Goal: Transaction & Acquisition: Purchase product/service

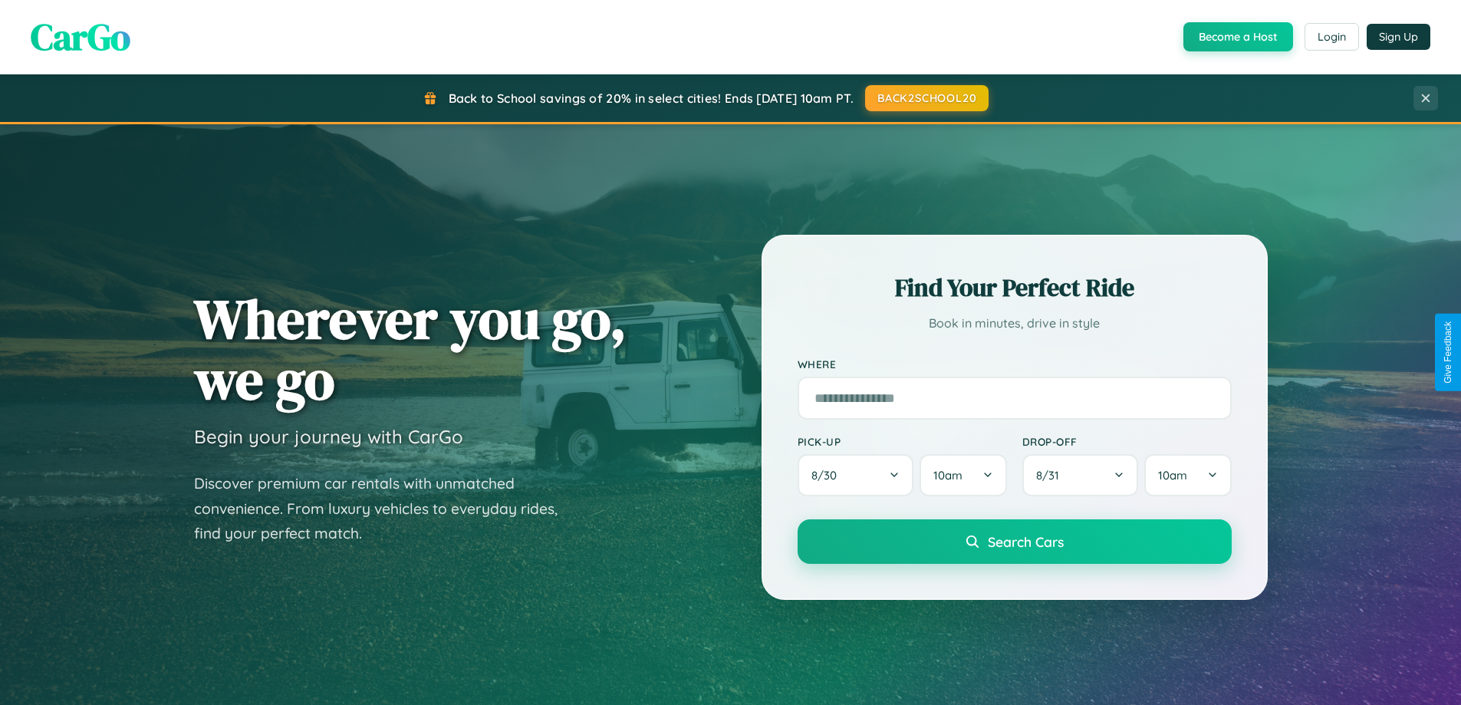
scroll to position [661, 0]
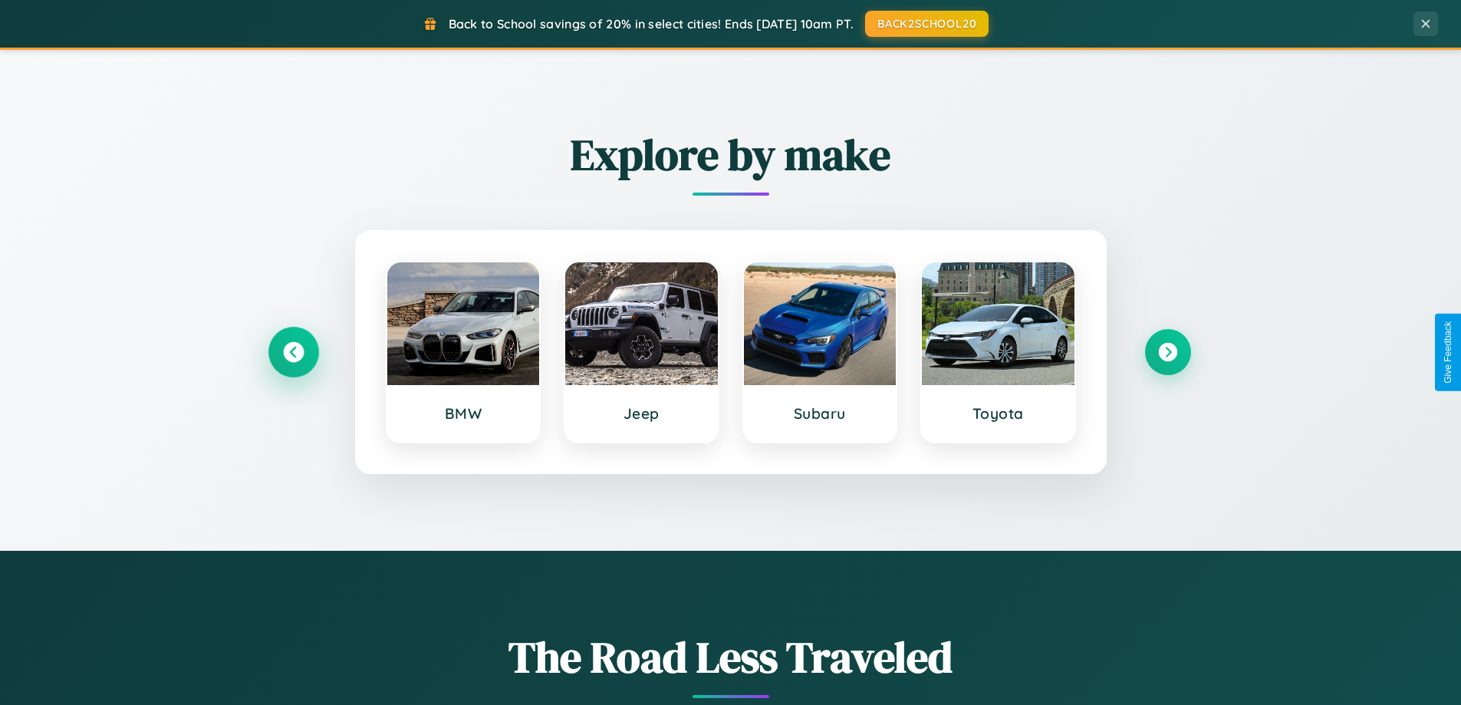
click at [293, 352] on icon at bounding box center [293, 352] width 21 height 21
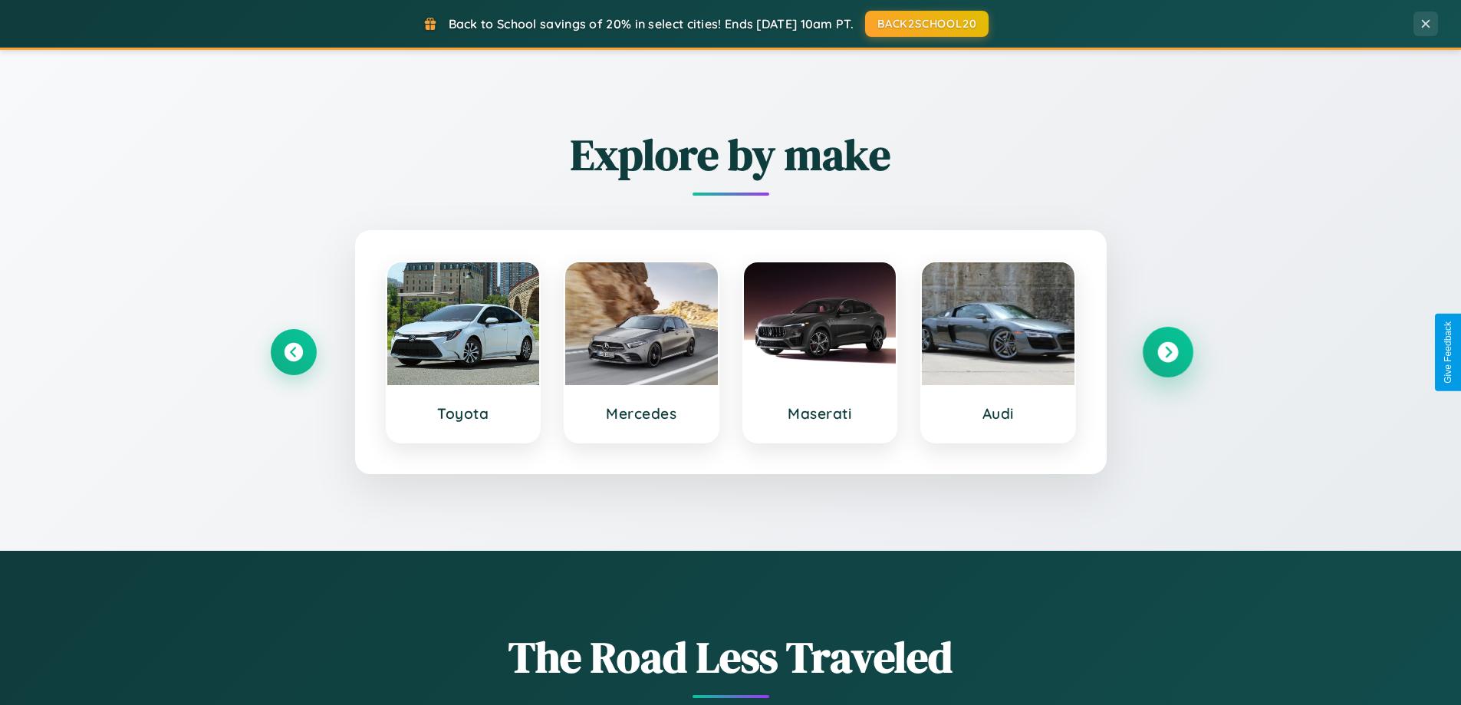
click at [1167, 352] on icon at bounding box center [1167, 352] width 21 height 21
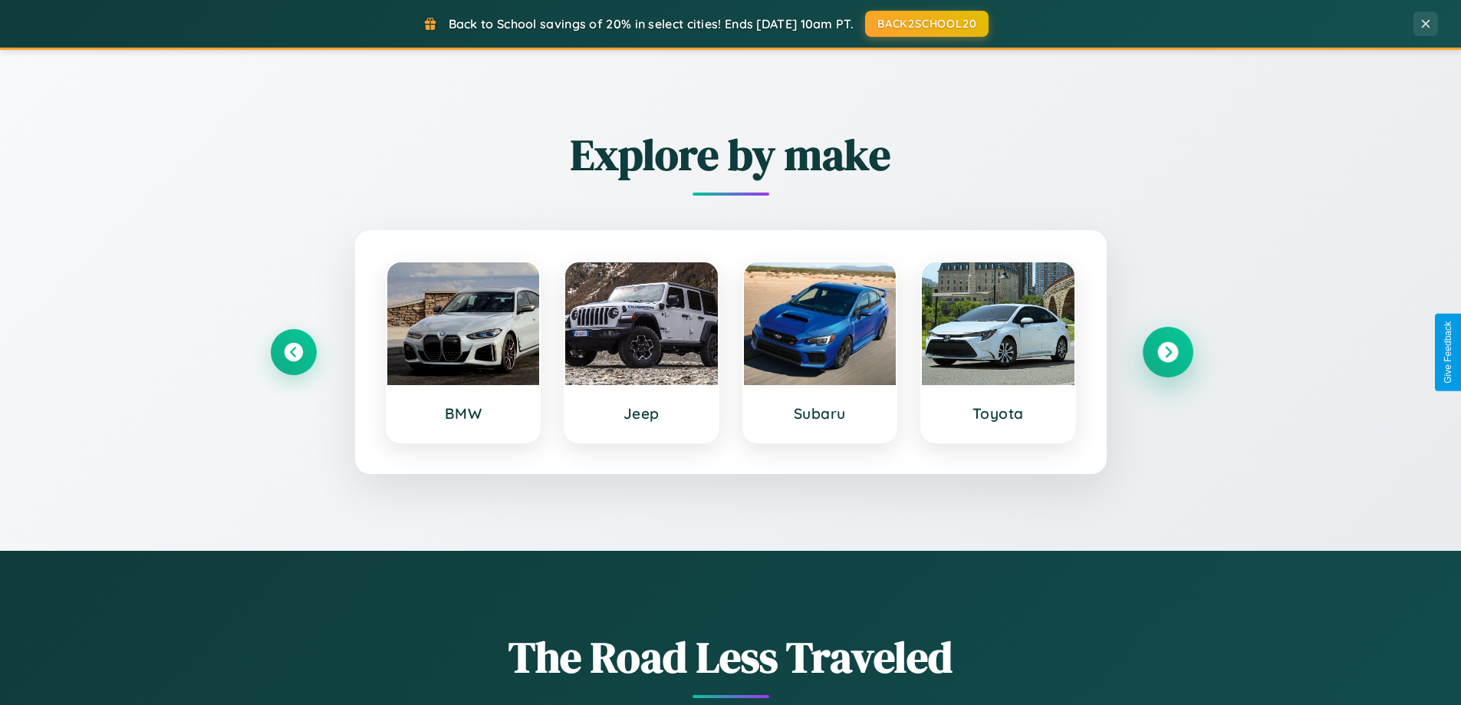
click at [1167, 352] on icon at bounding box center [1167, 352] width 21 height 21
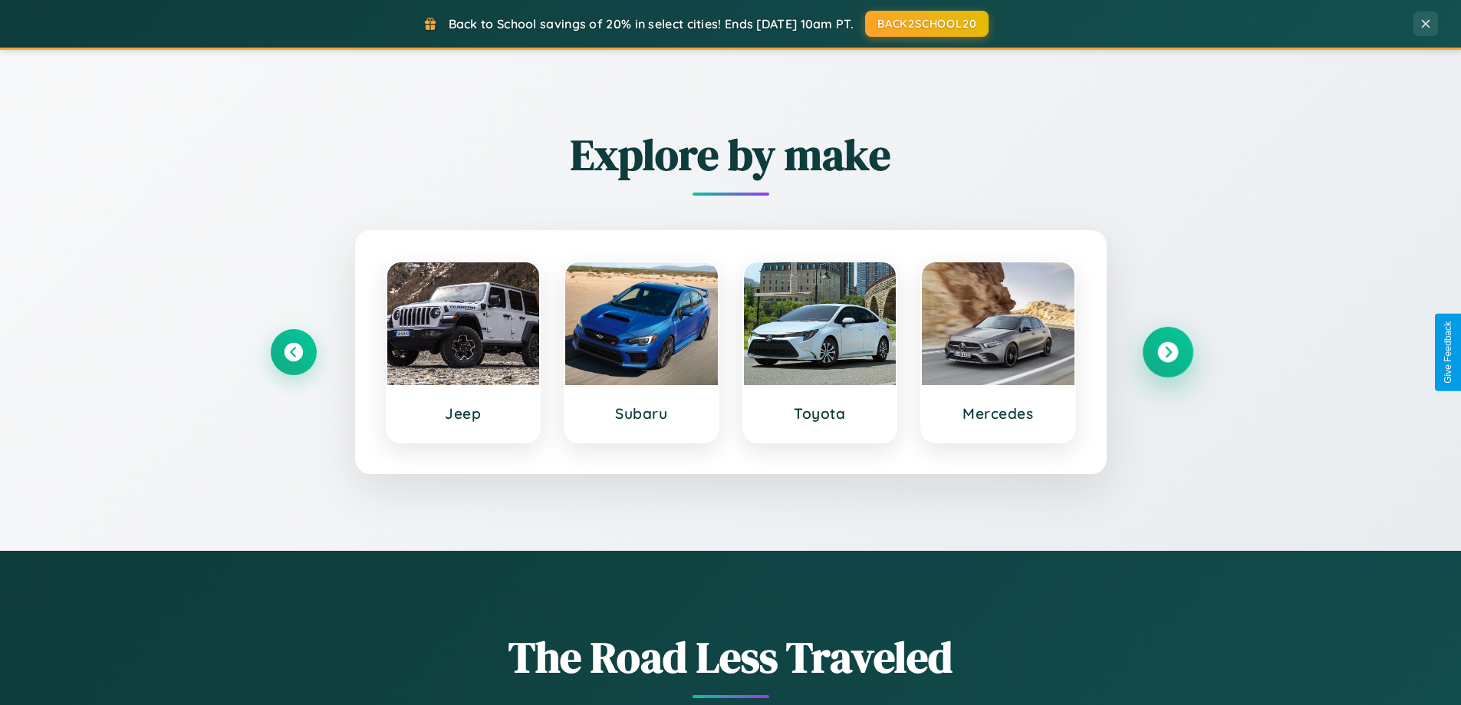
click at [1167, 352] on icon at bounding box center [1167, 352] width 21 height 21
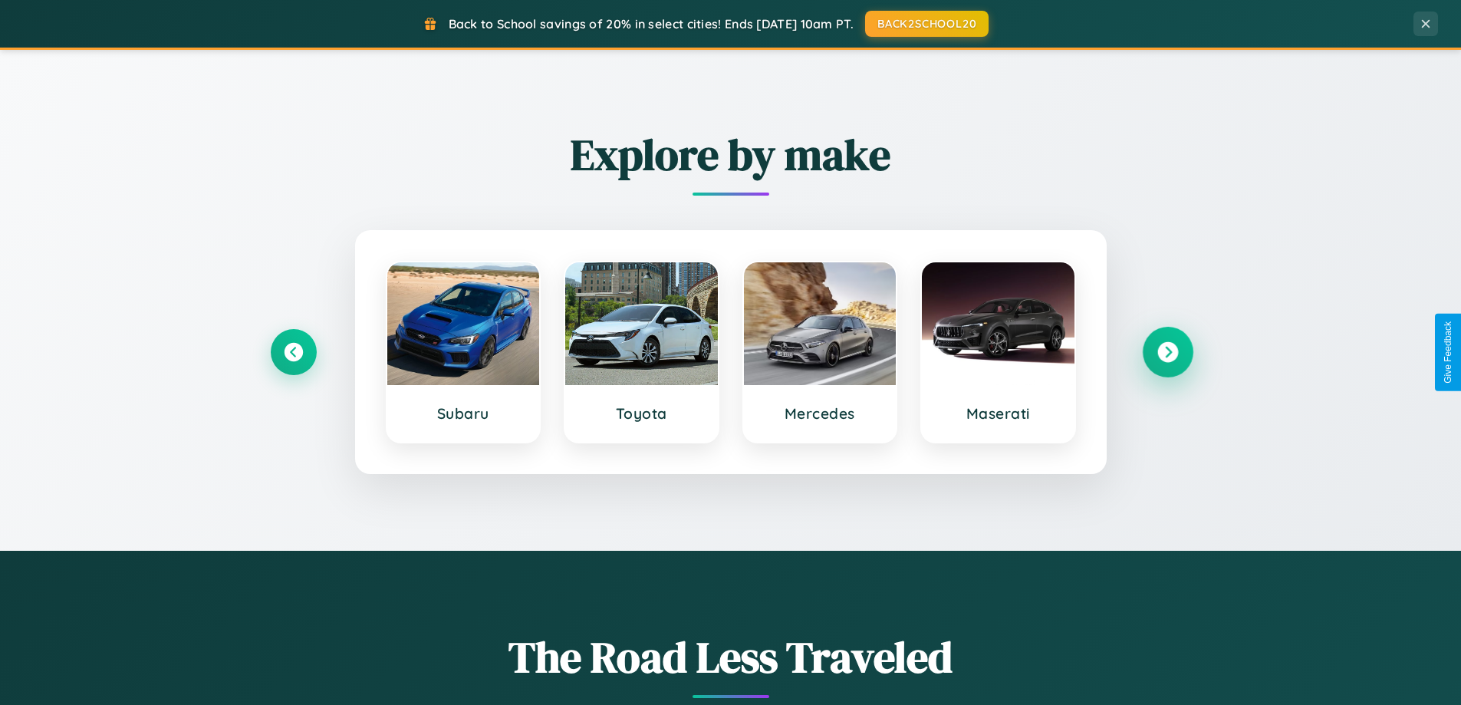
click at [1167, 352] on icon at bounding box center [1167, 352] width 21 height 21
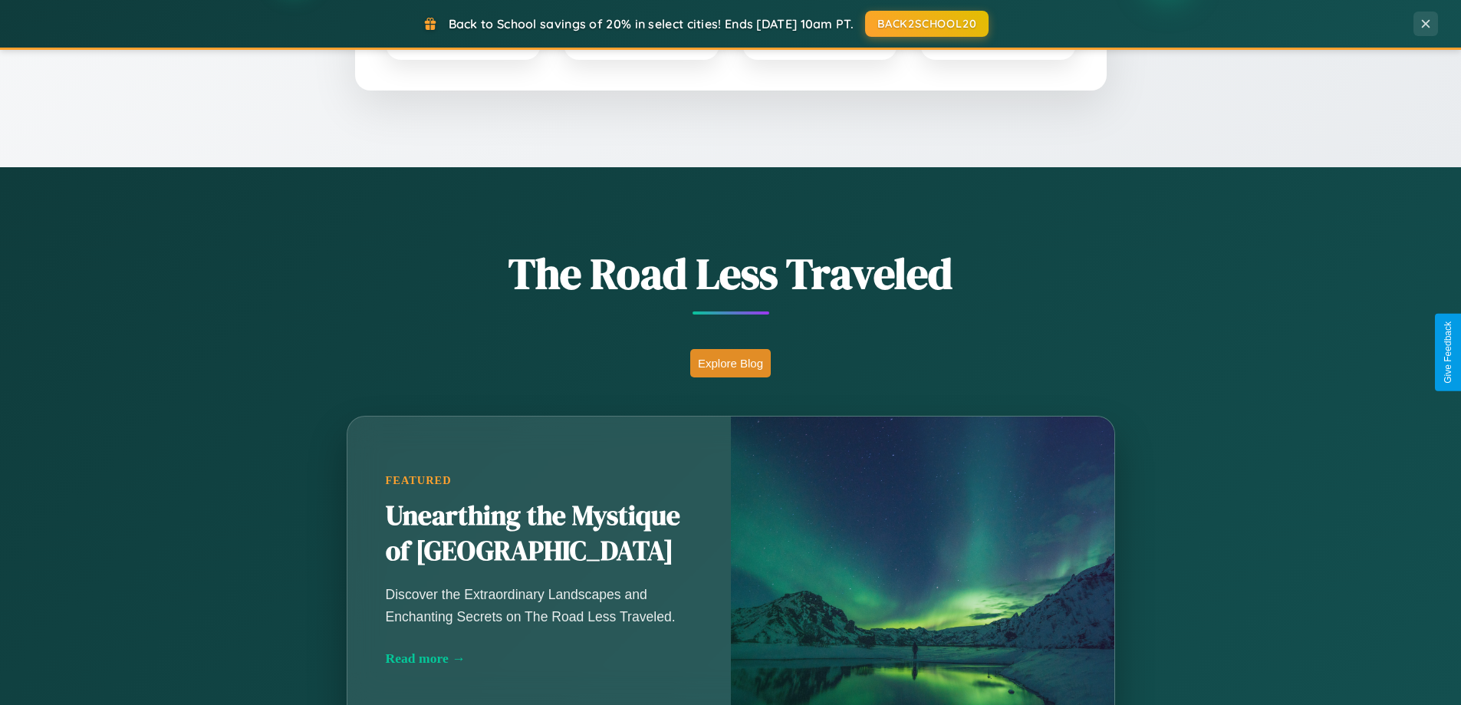
scroll to position [1055, 0]
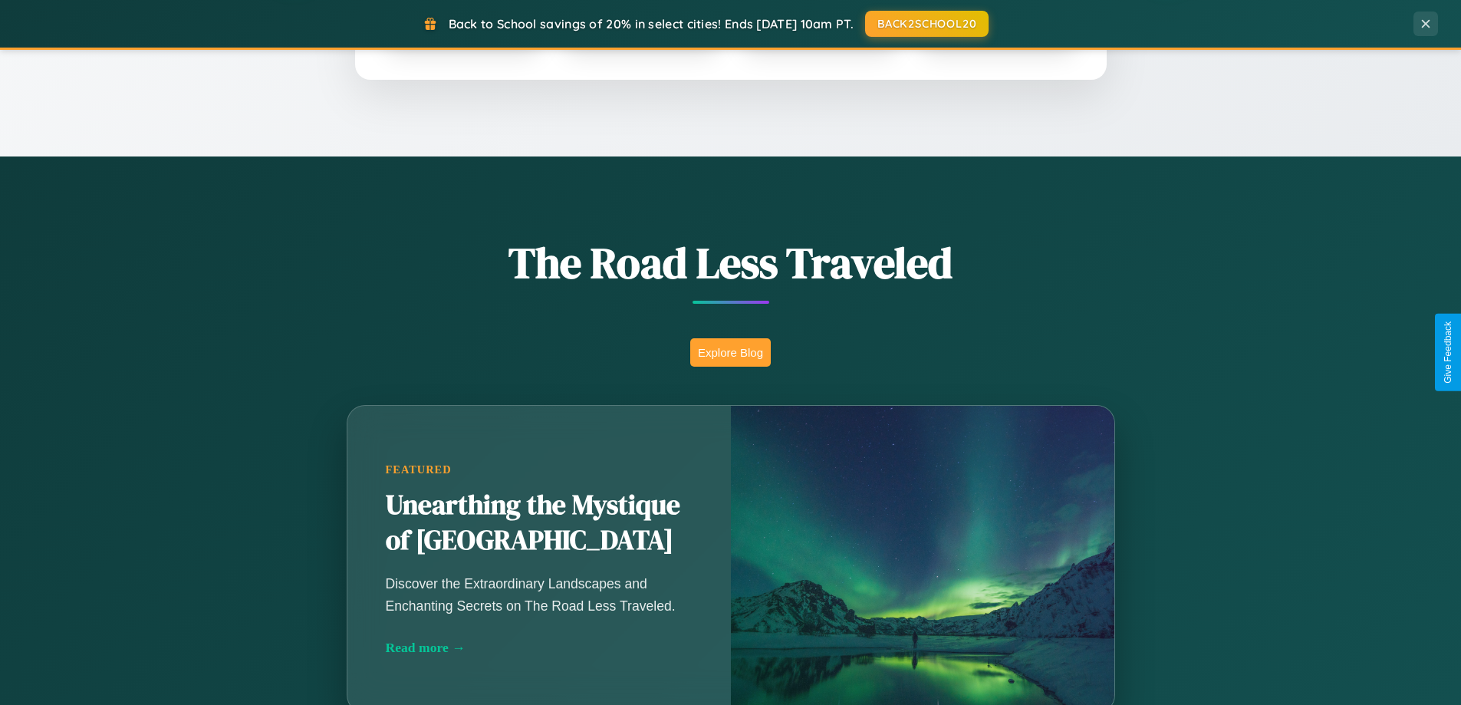
click at [730, 352] on button "Explore Blog" at bounding box center [730, 352] width 81 height 28
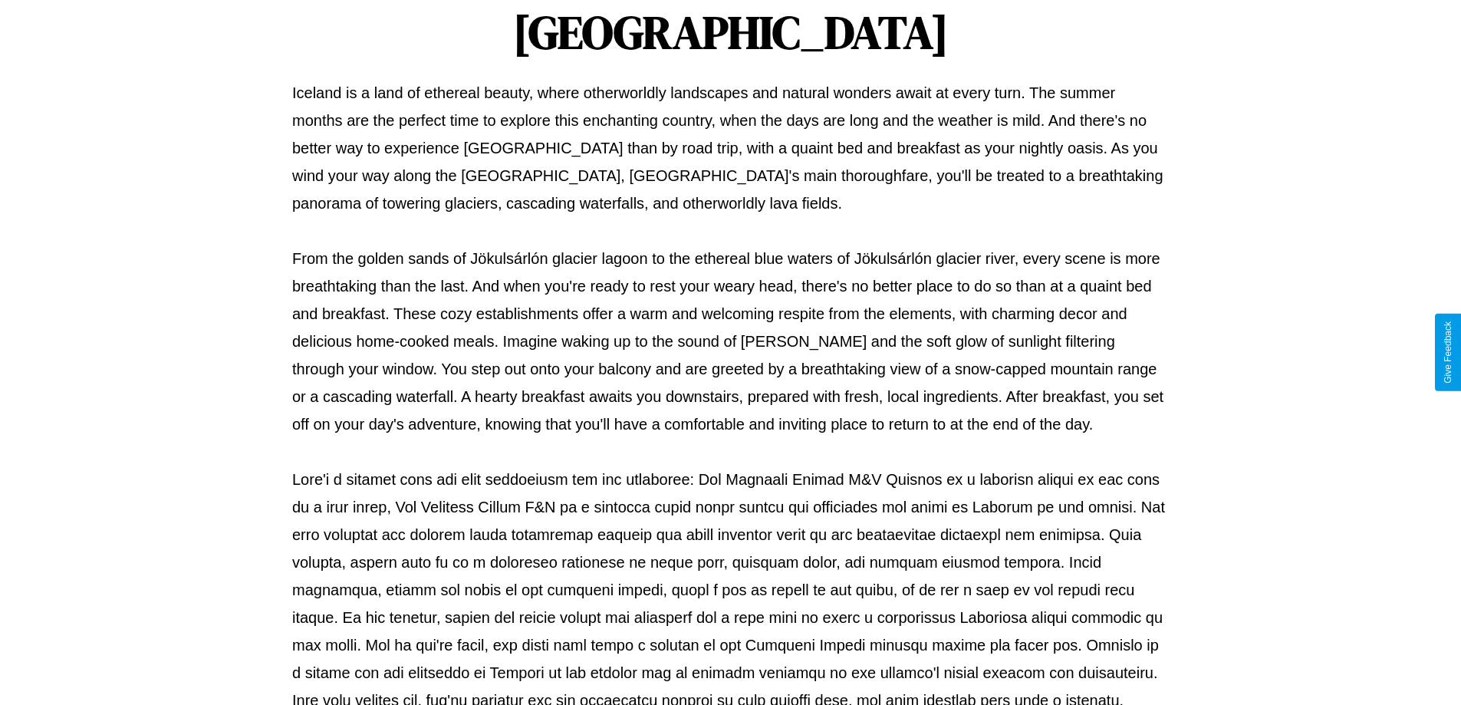
scroll to position [496, 0]
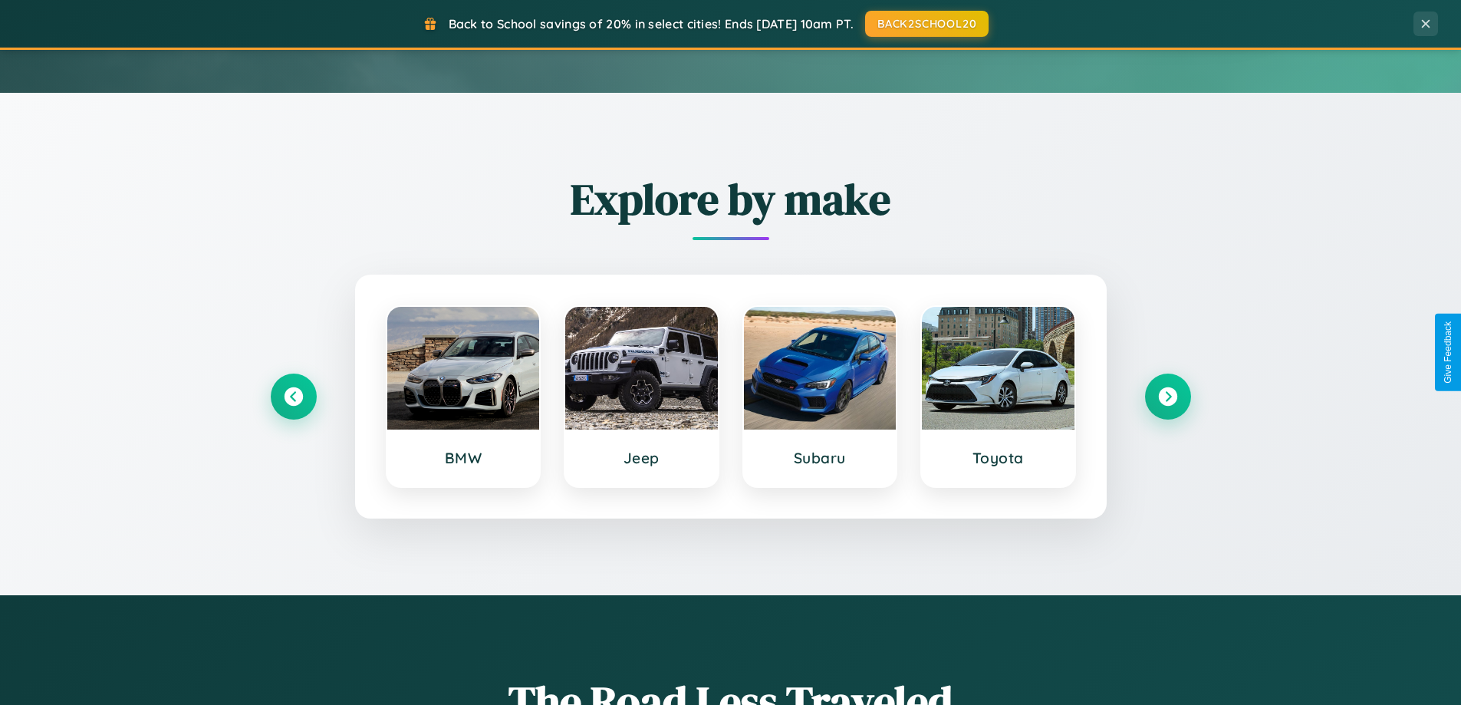
scroll to position [45, 0]
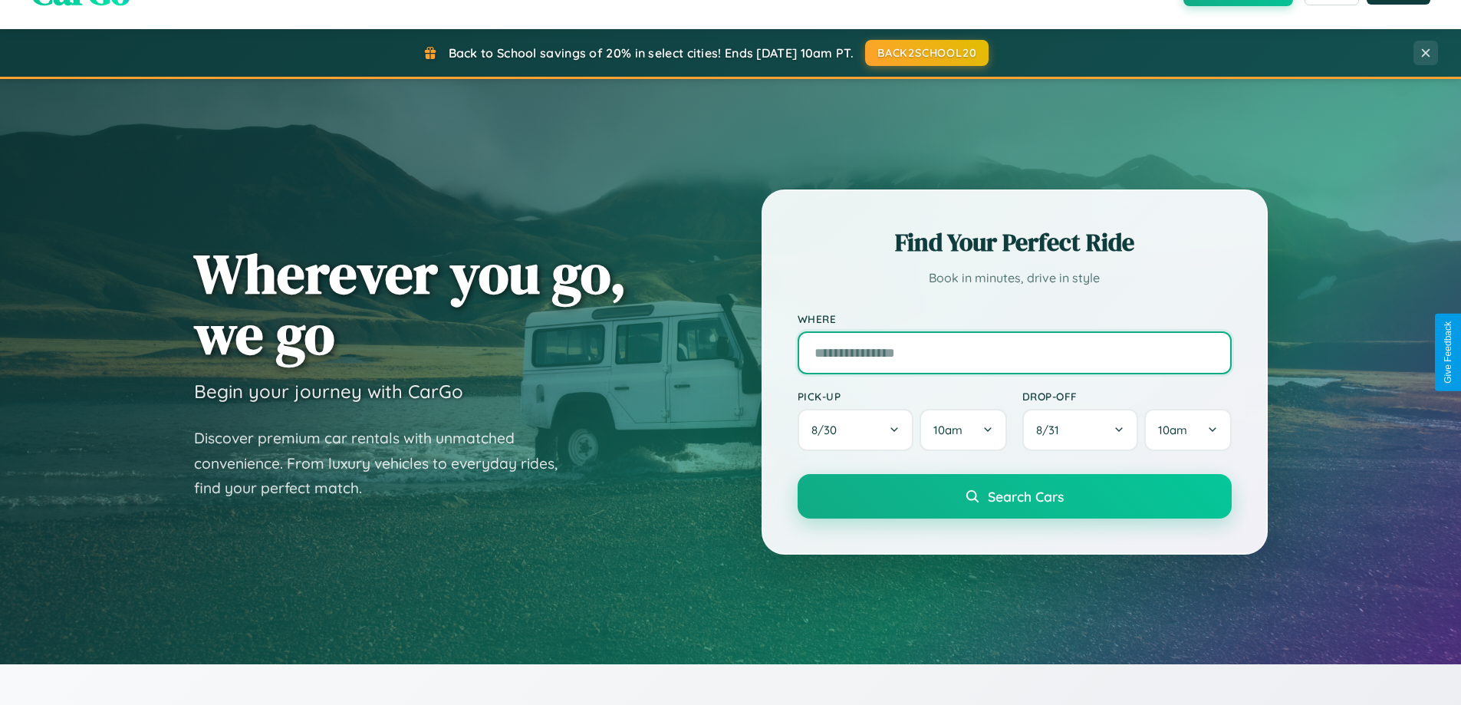
click at [1014, 352] on input "text" at bounding box center [1014, 352] width 434 height 43
type input "**********"
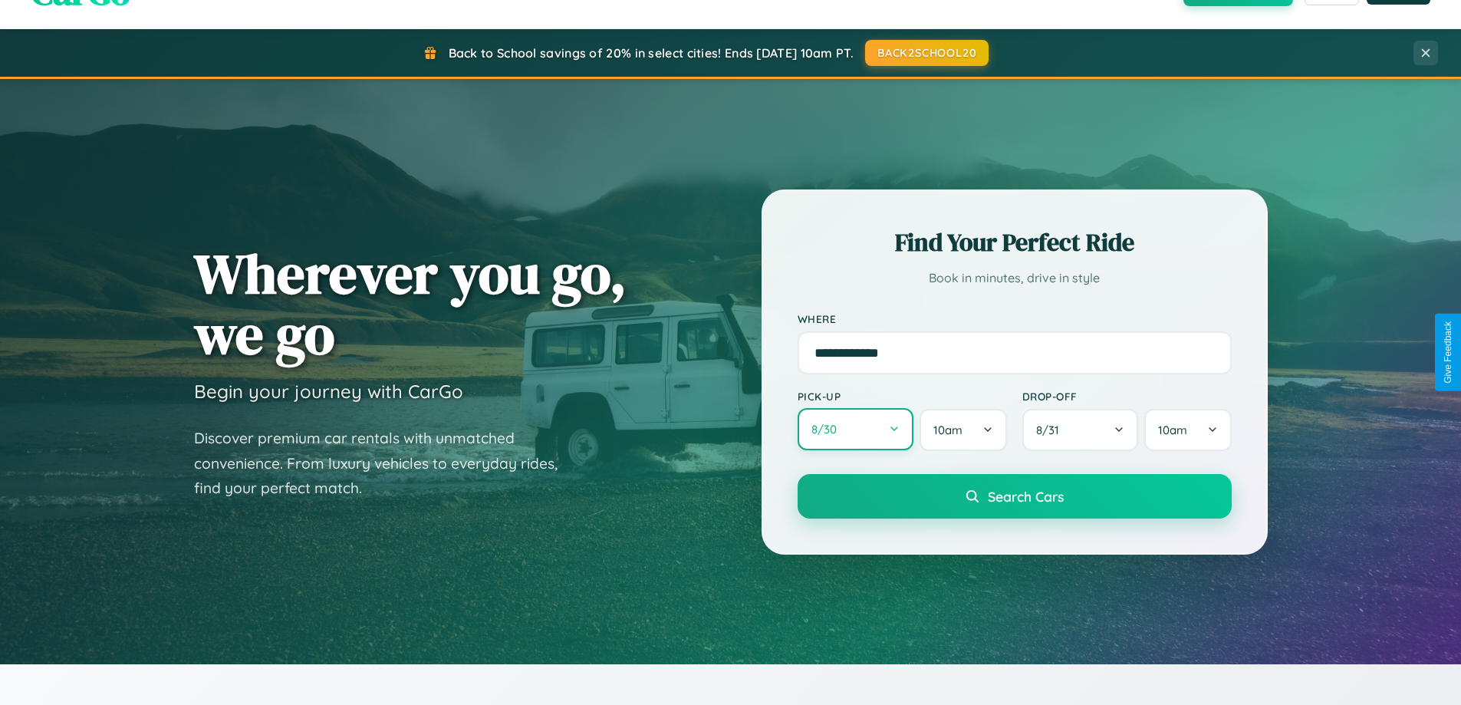
click at [855, 429] on button "8 / 30" at bounding box center [855, 429] width 117 height 42
select select "*"
select select "****"
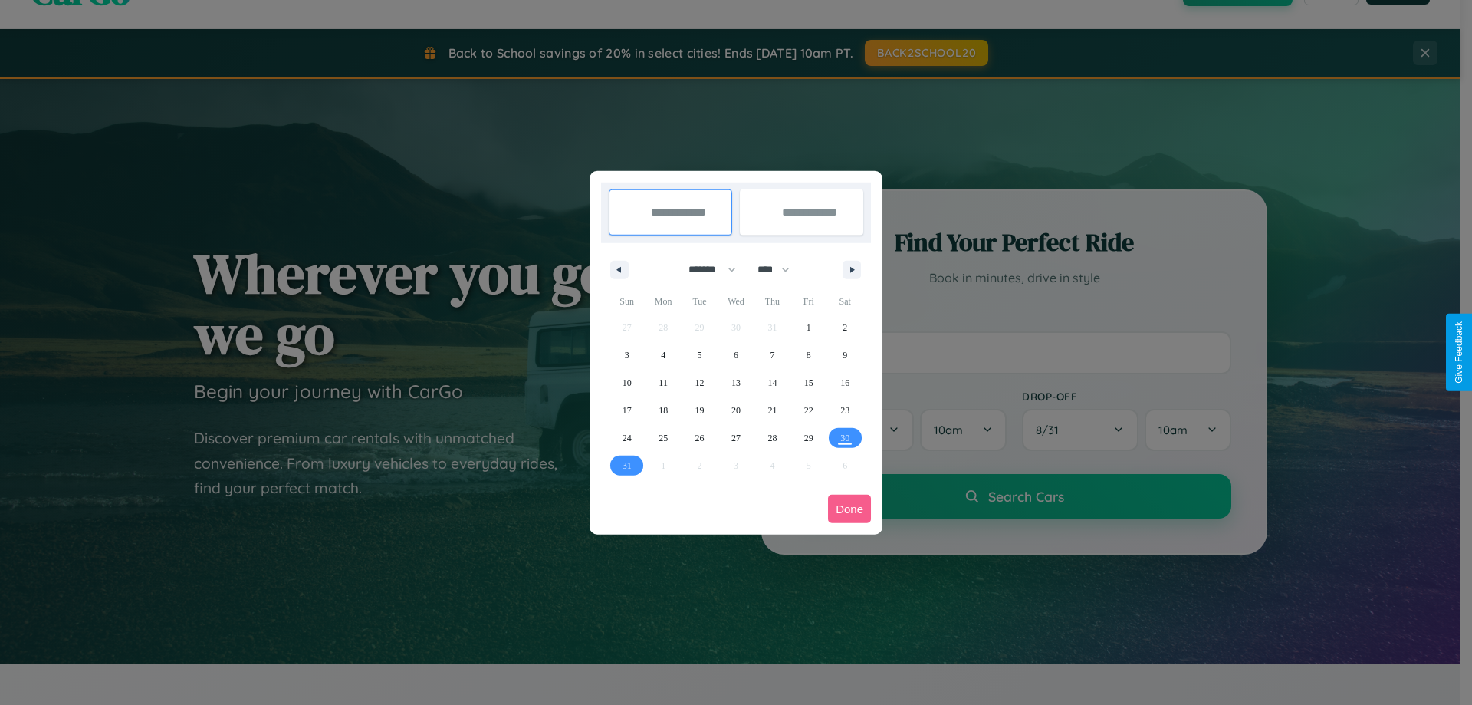
click at [705, 269] on select "******* ******** ***** ***** *** **** **** ****** ********* ******* ******** **…" at bounding box center [709, 269] width 65 height 25
select select "**"
click at [772, 409] on span "20" at bounding box center [772, 410] width 9 height 28
type input "**********"
click at [699, 437] on span "25" at bounding box center [699, 438] width 9 height 28
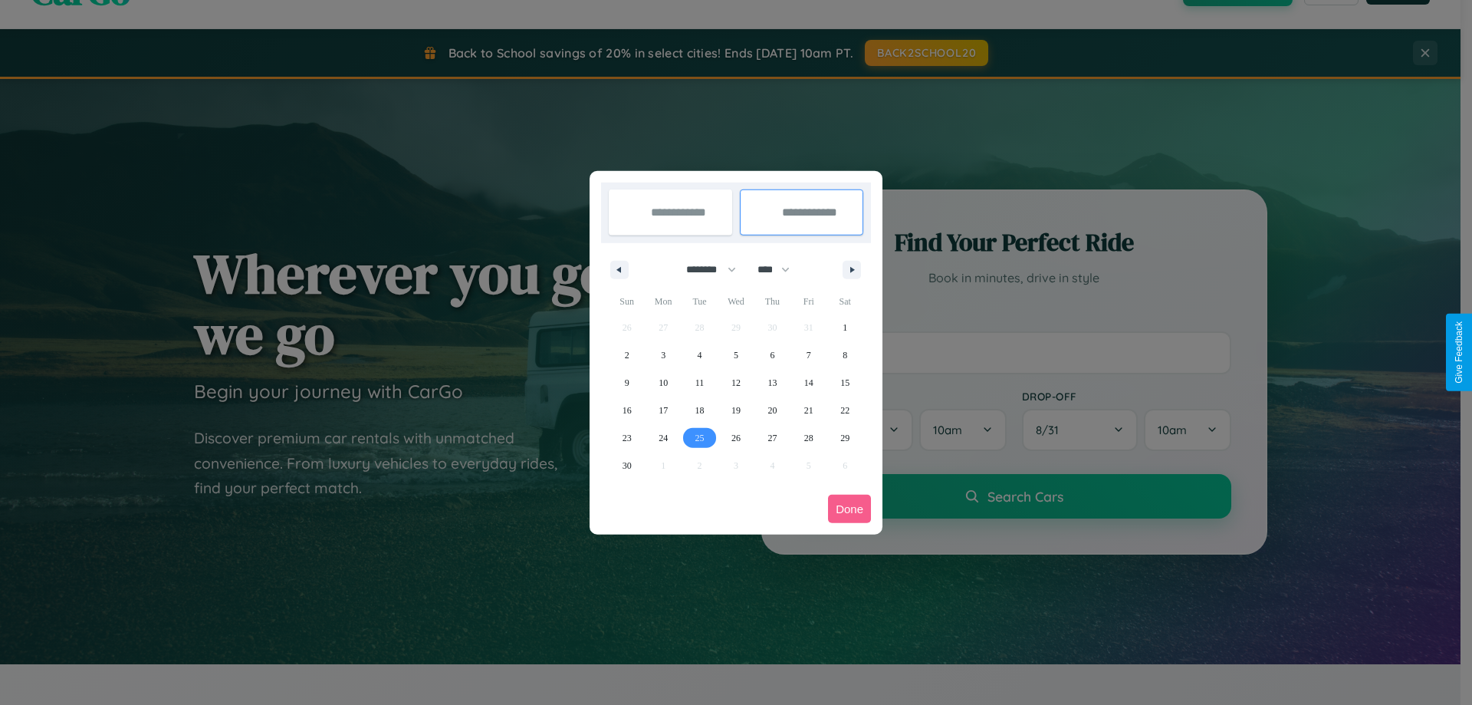
type input "**********"
click at [850, 508] on button "Done" at bounding box center [849, 509] width 43 height 28
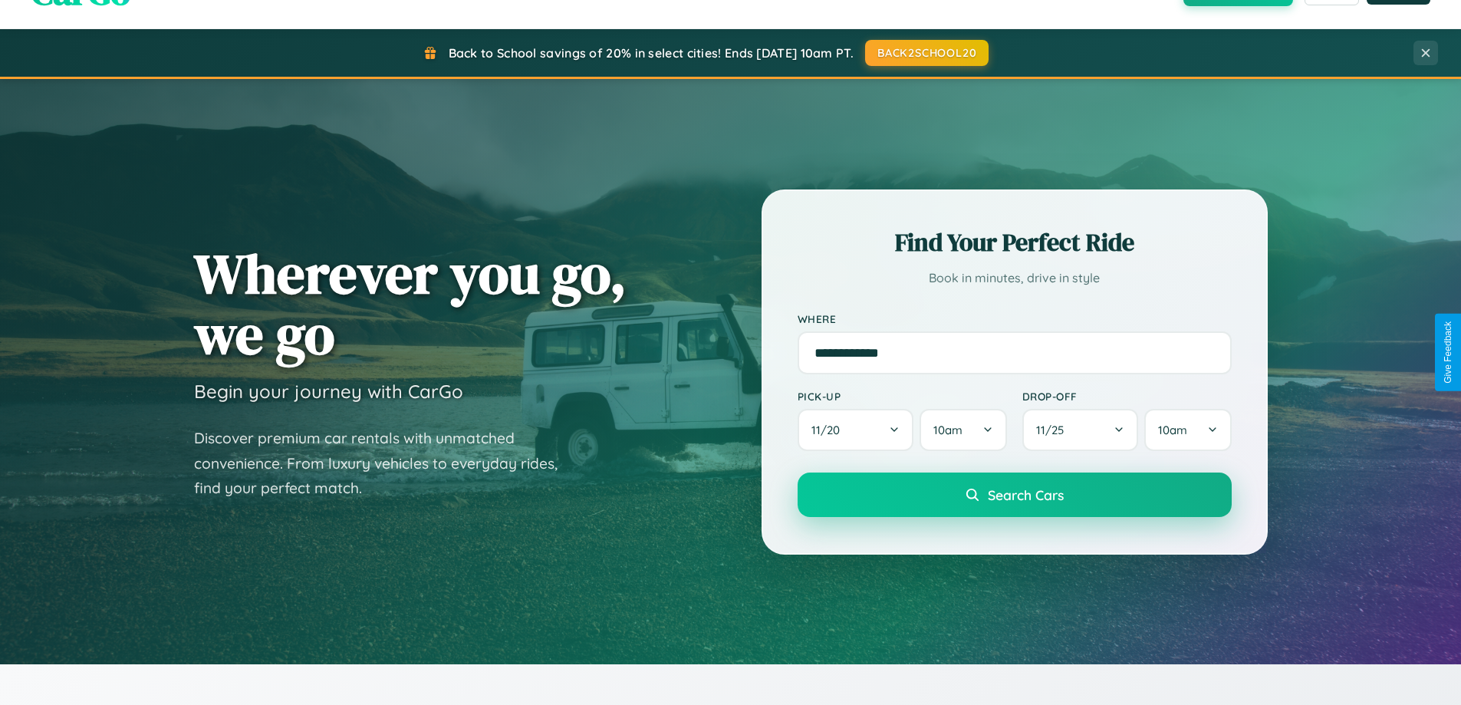
click at [1014, 495] on span "Search Cars" at bounding box center [1026, 494] width 76 height 17
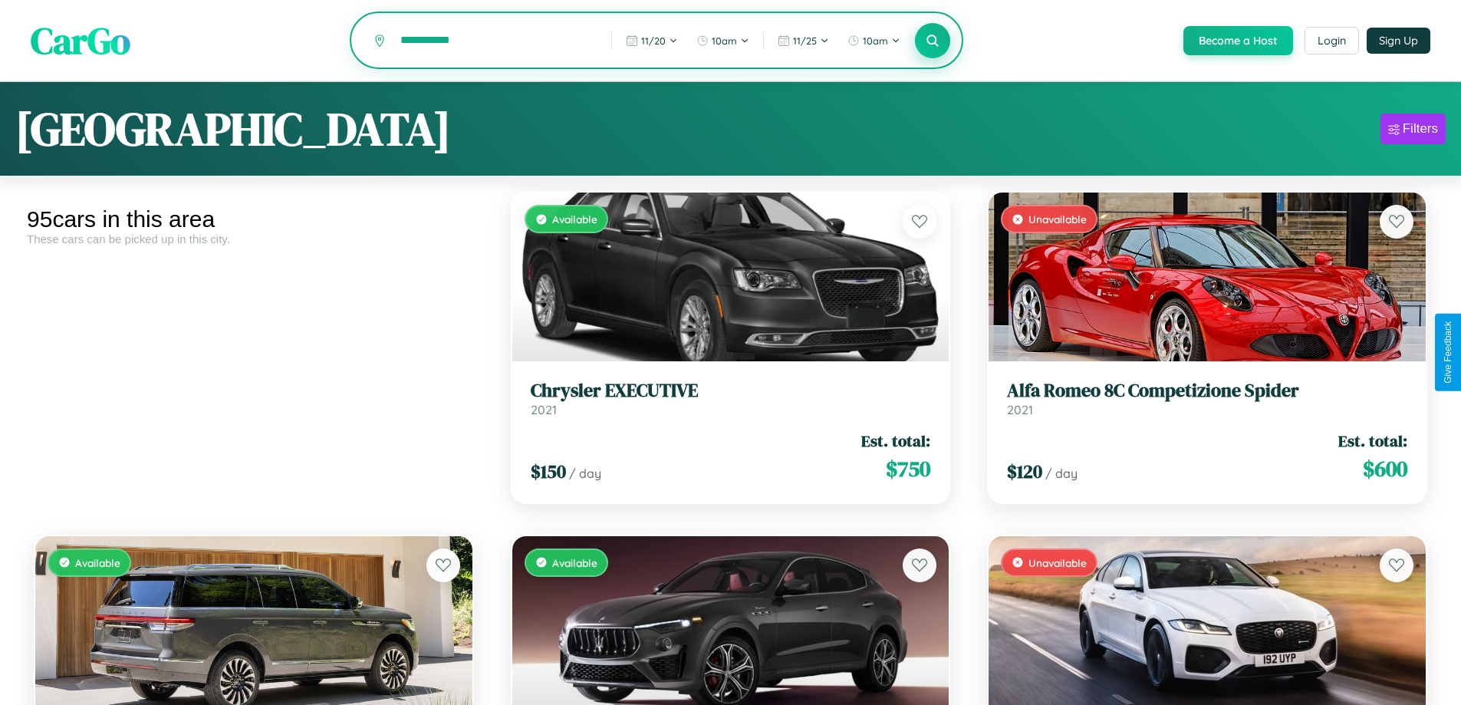
type input "**********"
click at [932, 41] on icon at bounding box center [933, 40] width 15 height 15
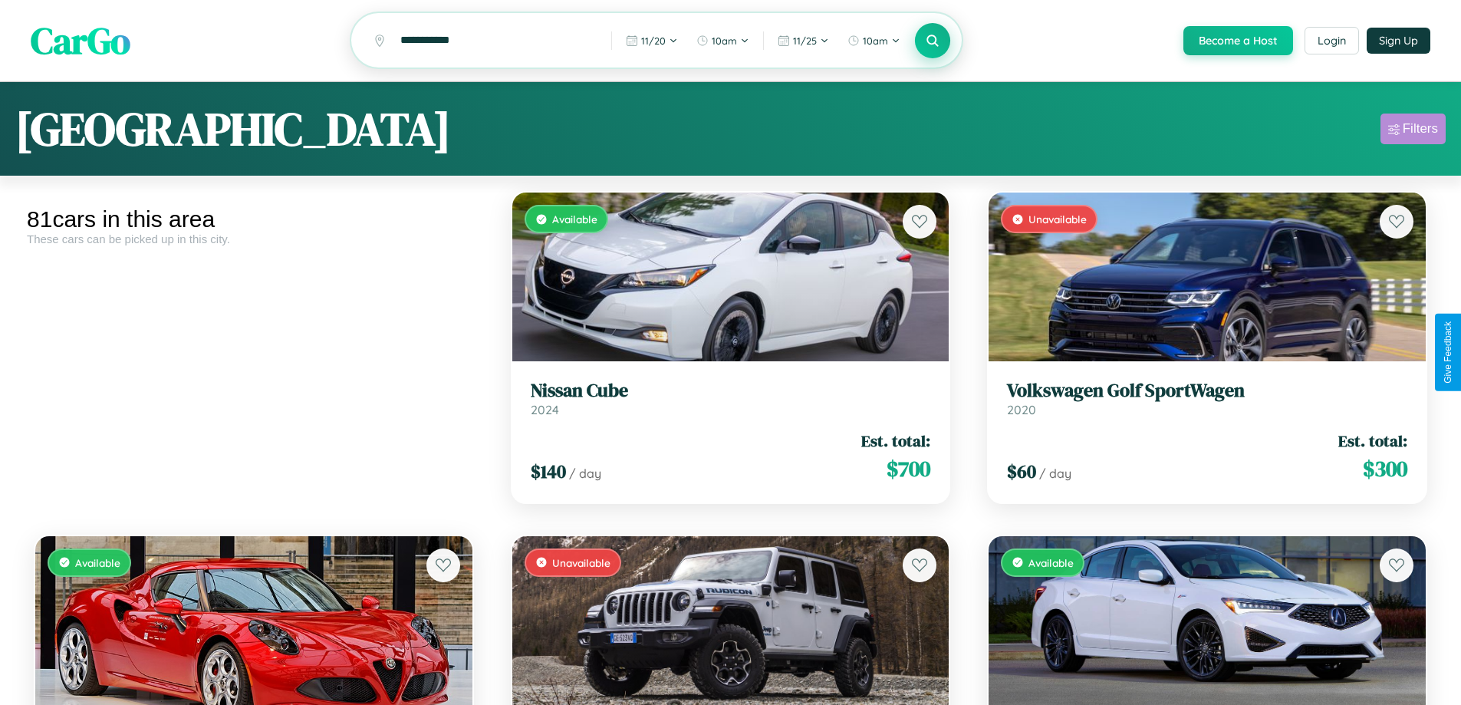
click at [1412, 131] on div "Filters" at bounding box center [1419, 128] width 35 height 15
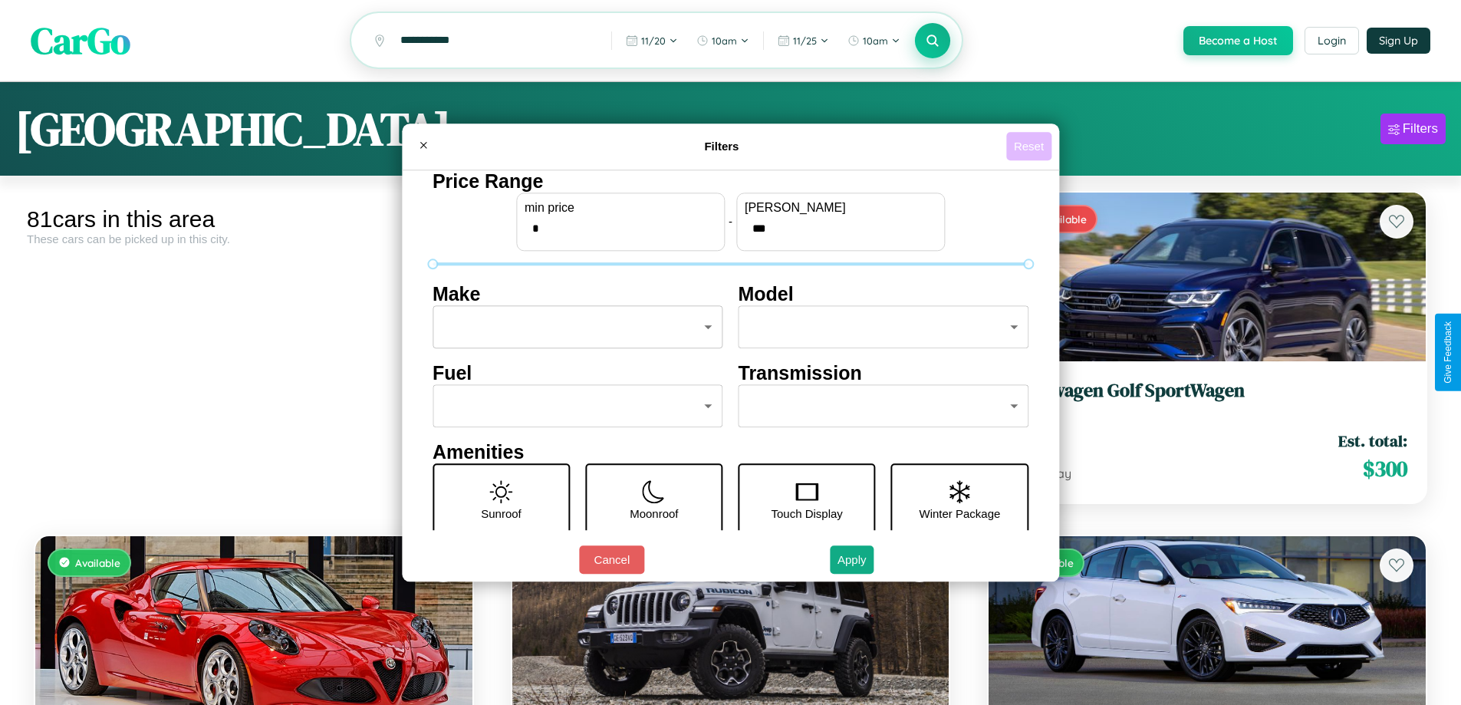
click at [1031, 146] on button "Reset" at bounding box center [1028, 146] width 45 height 28
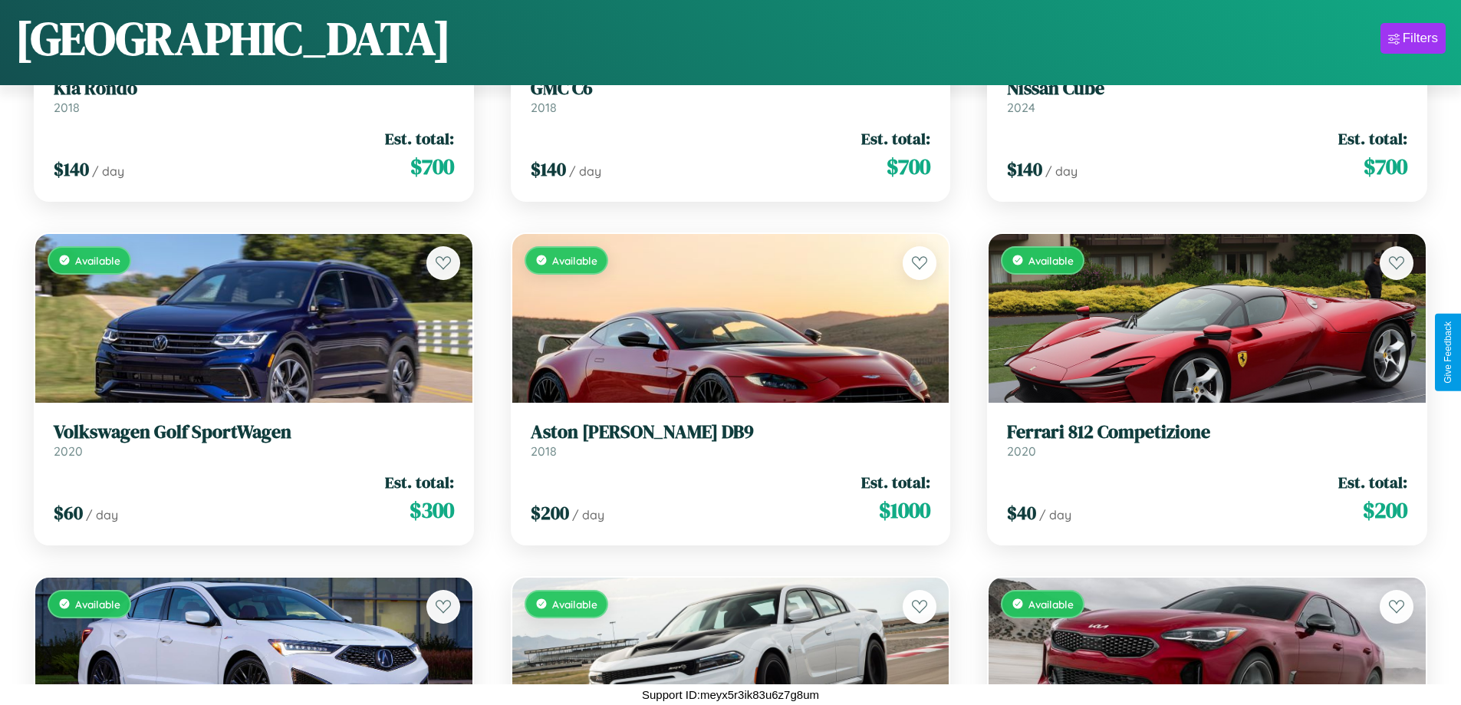
scroll to position [8113, 0]
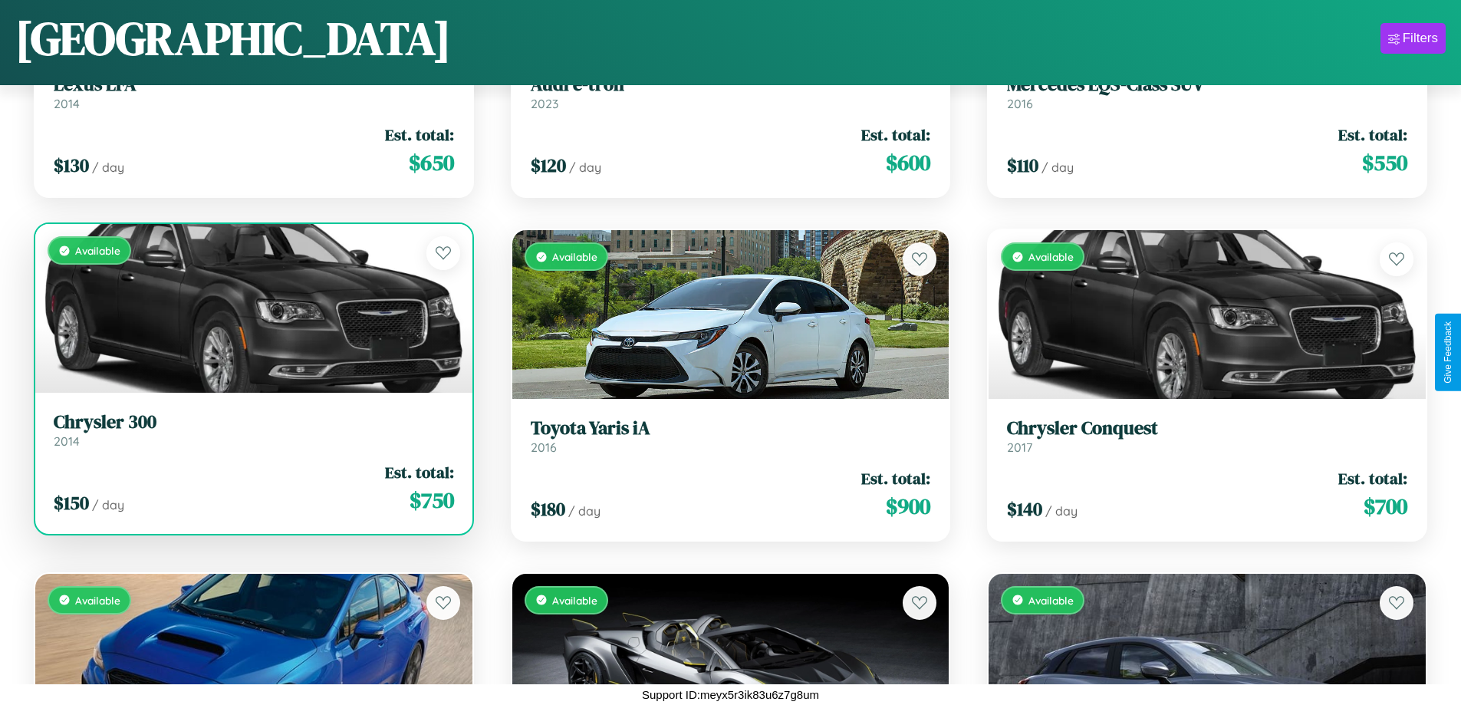
click at [252, 432] on h3 "Chrysler 300" at bounding box center [254, 422] width 400 height 22
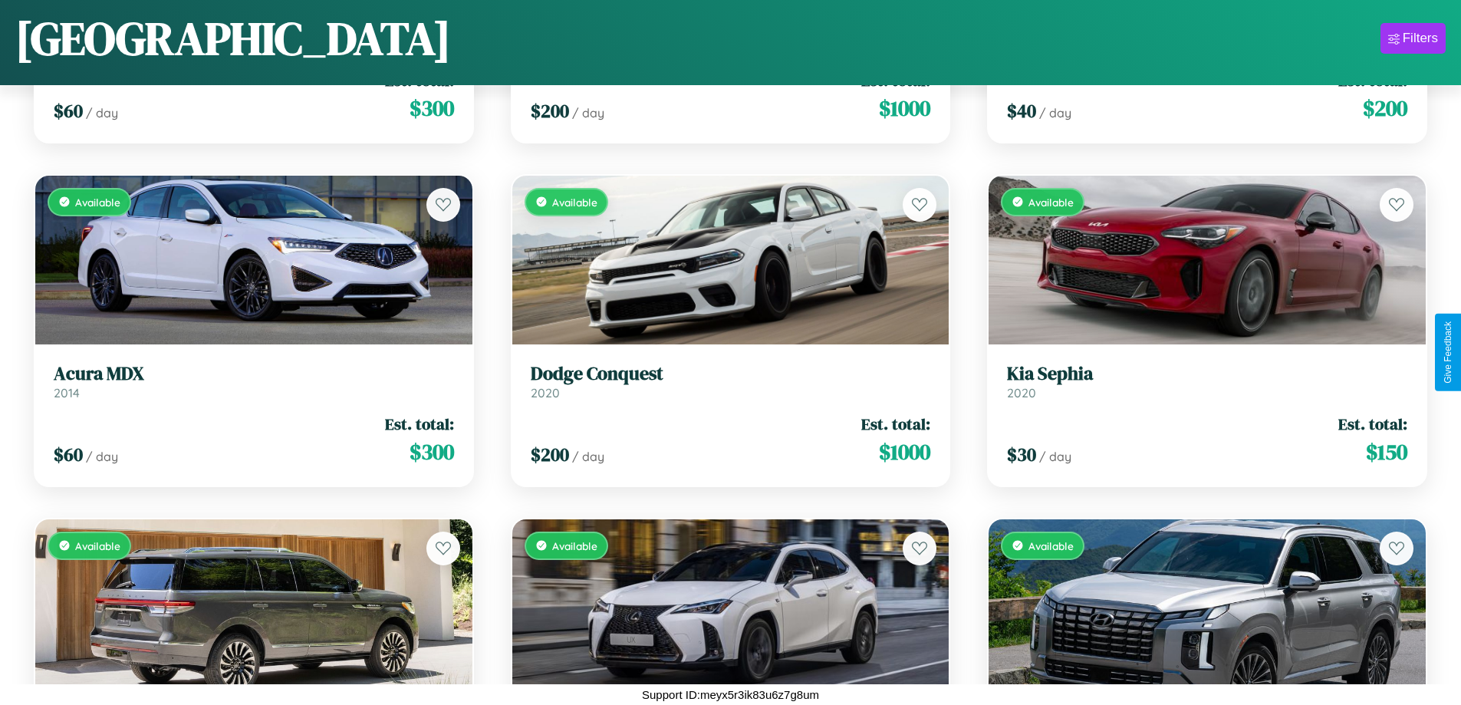
scroll to position [1246, 0]
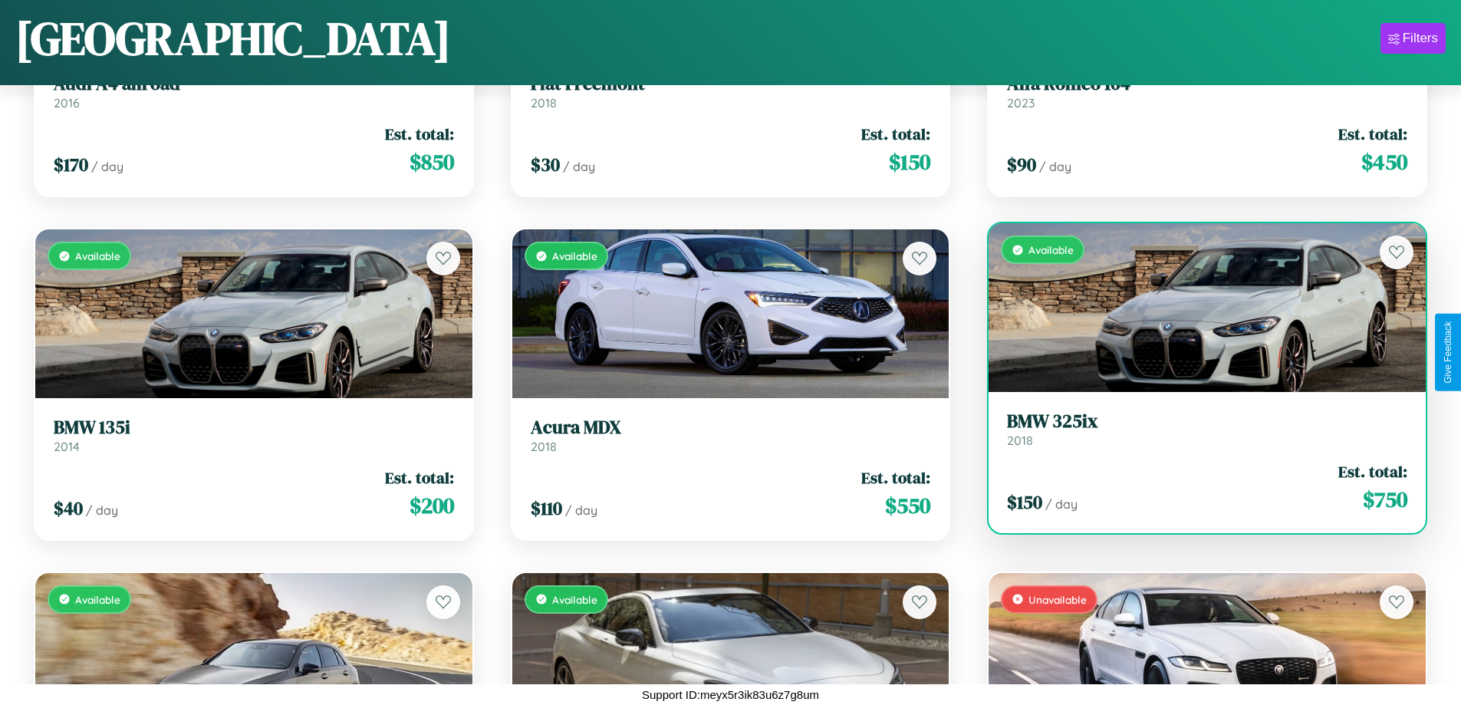
click at [1197, 493] on div "$ 150 / day Est. total: $ 750" at bounding box center [1207, 487] width 400 height 54
click at [1197, 487] on div "$ 150 / day Est. total: $ 750" at bounding box center [1207, 487] width 400 height 54
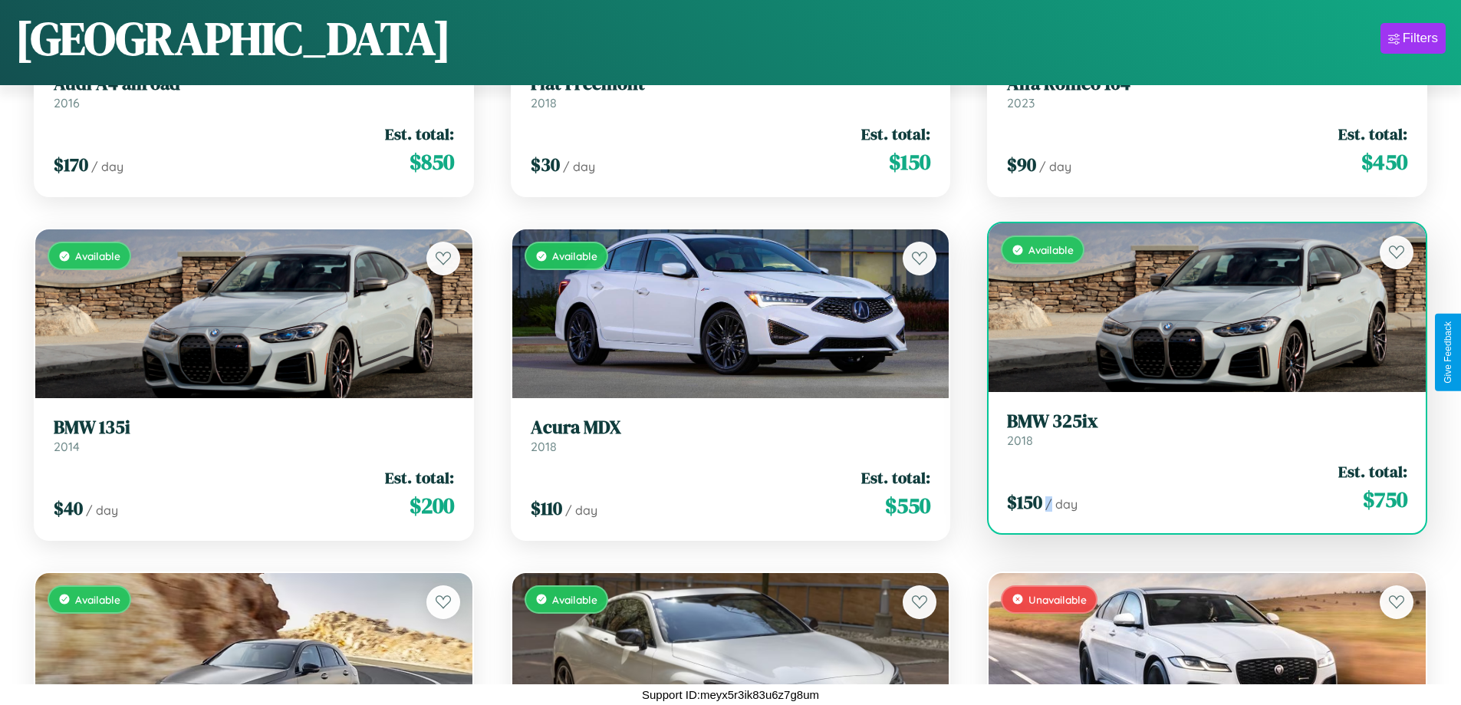
click at [1197, 487] on div "$ 150 / day Est. total: $ 750" at bounding box center [1207, 487] width 400 height 54
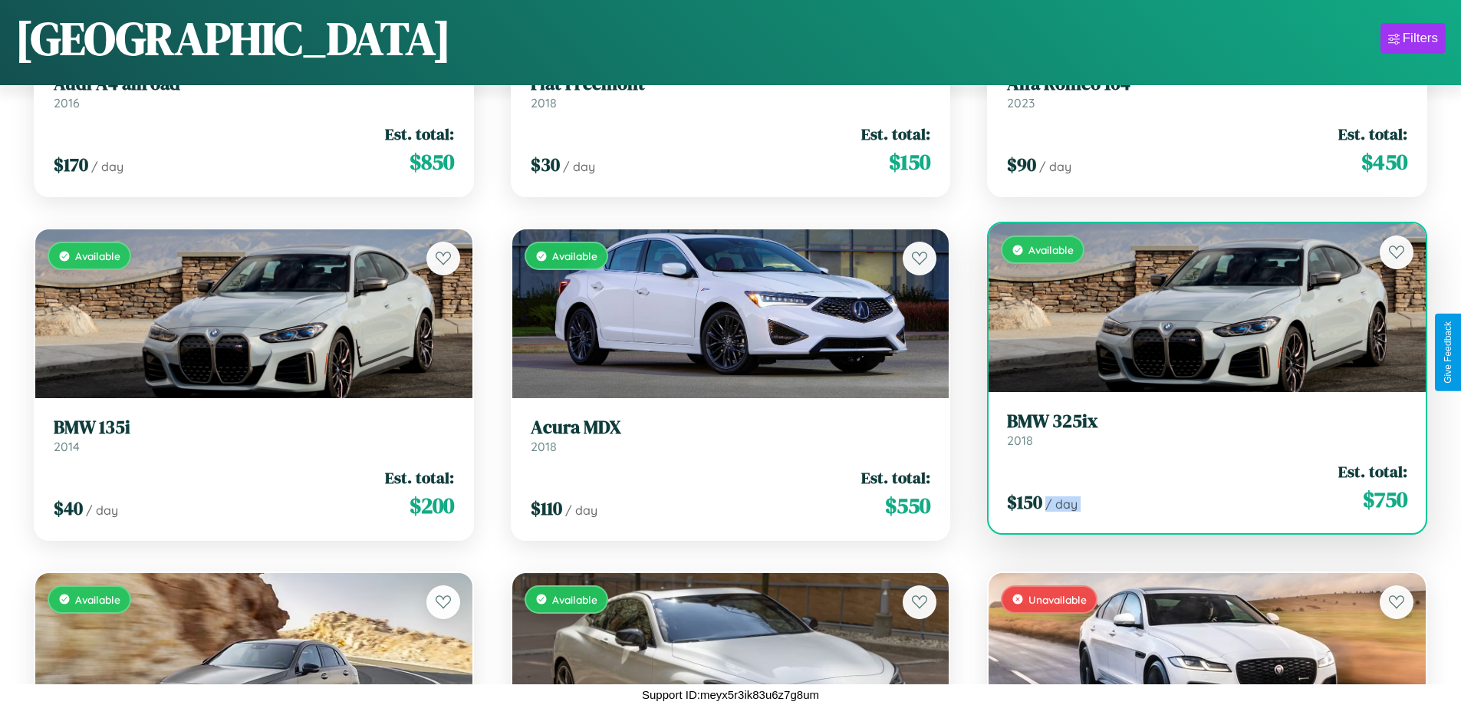
click at [1197, 487] on div "$ 150 / day Est. total: $ 750" at bounding box center [1207, 487] width 400 height 54
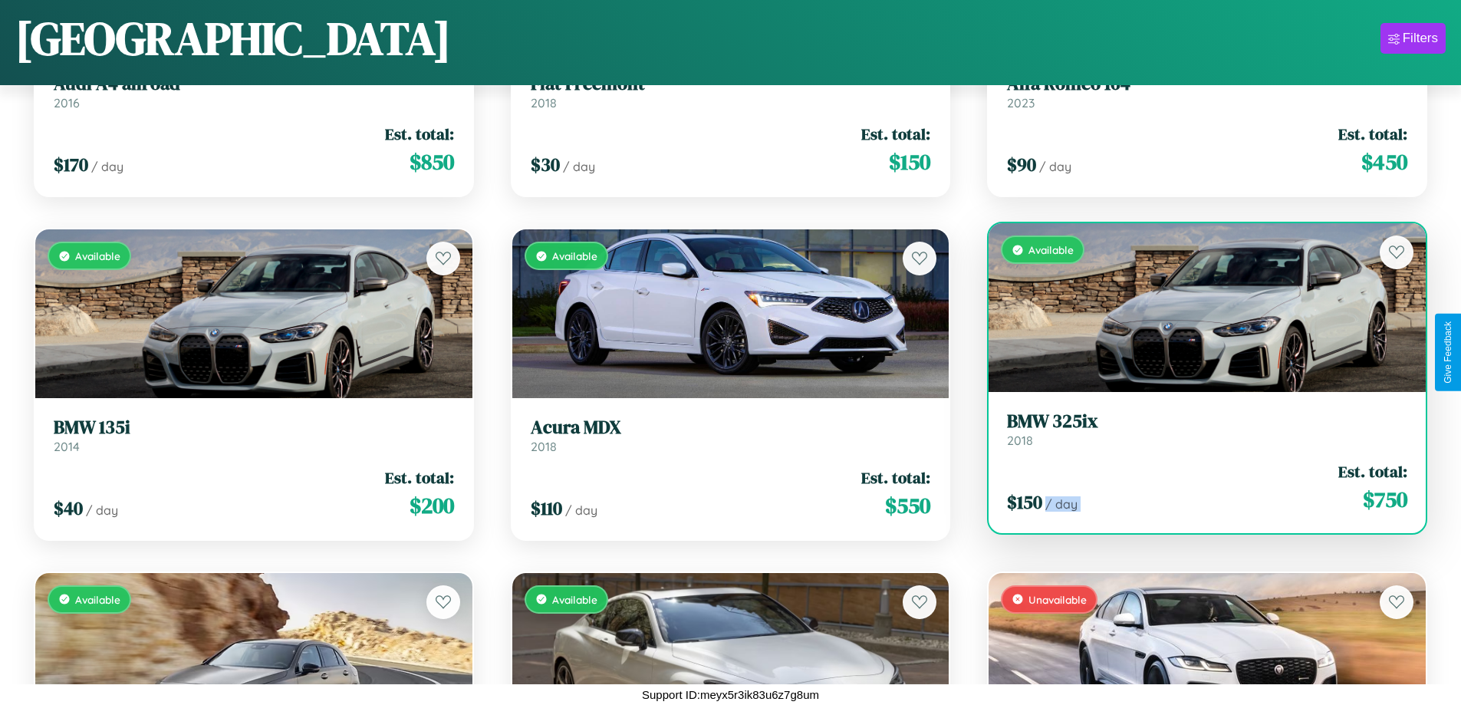
click at [1197, 487] on div "$ 150 / day Est. total: $ 750" at bounding box center [1207, 487] width 400 height 54
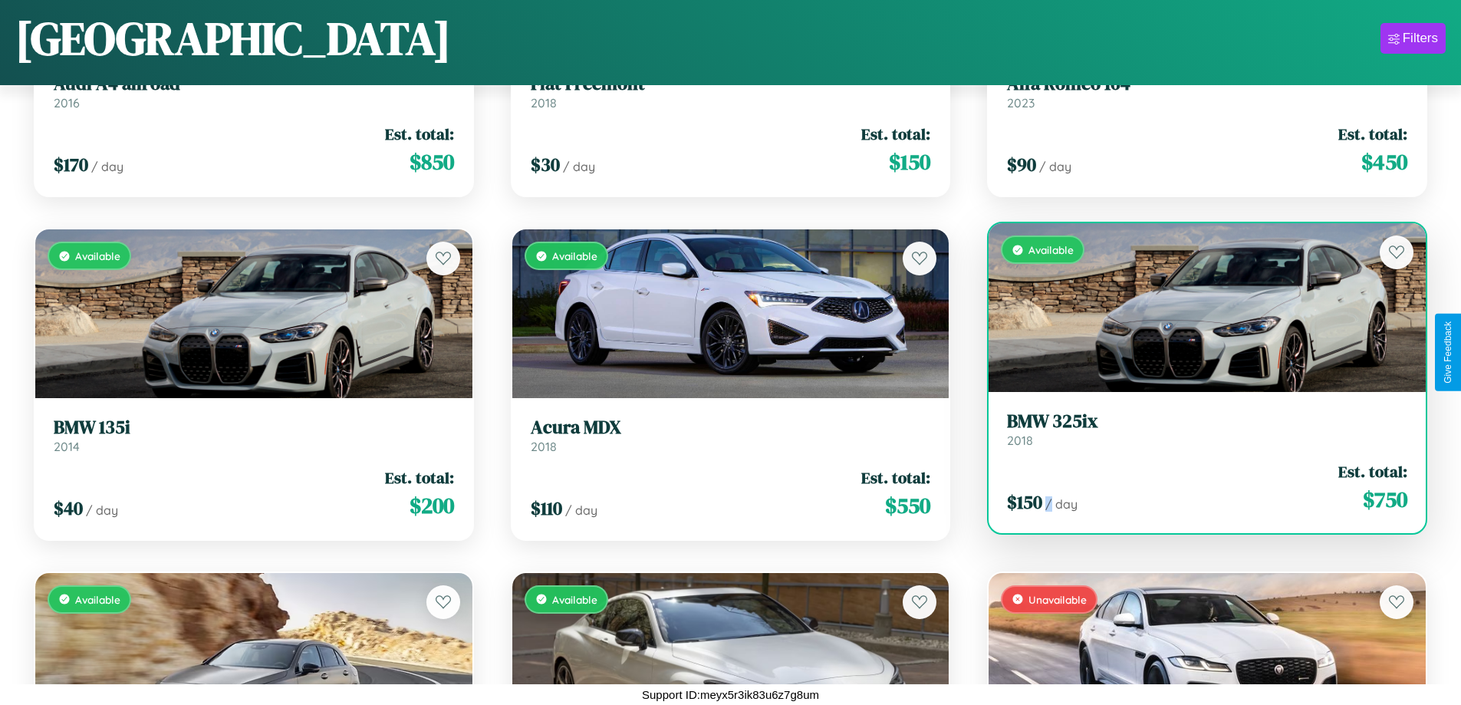
click at [1197, 487] on div "$ 150 / day Est. total: $ 750" at bounding box center [1207, 487] width 400 height 54
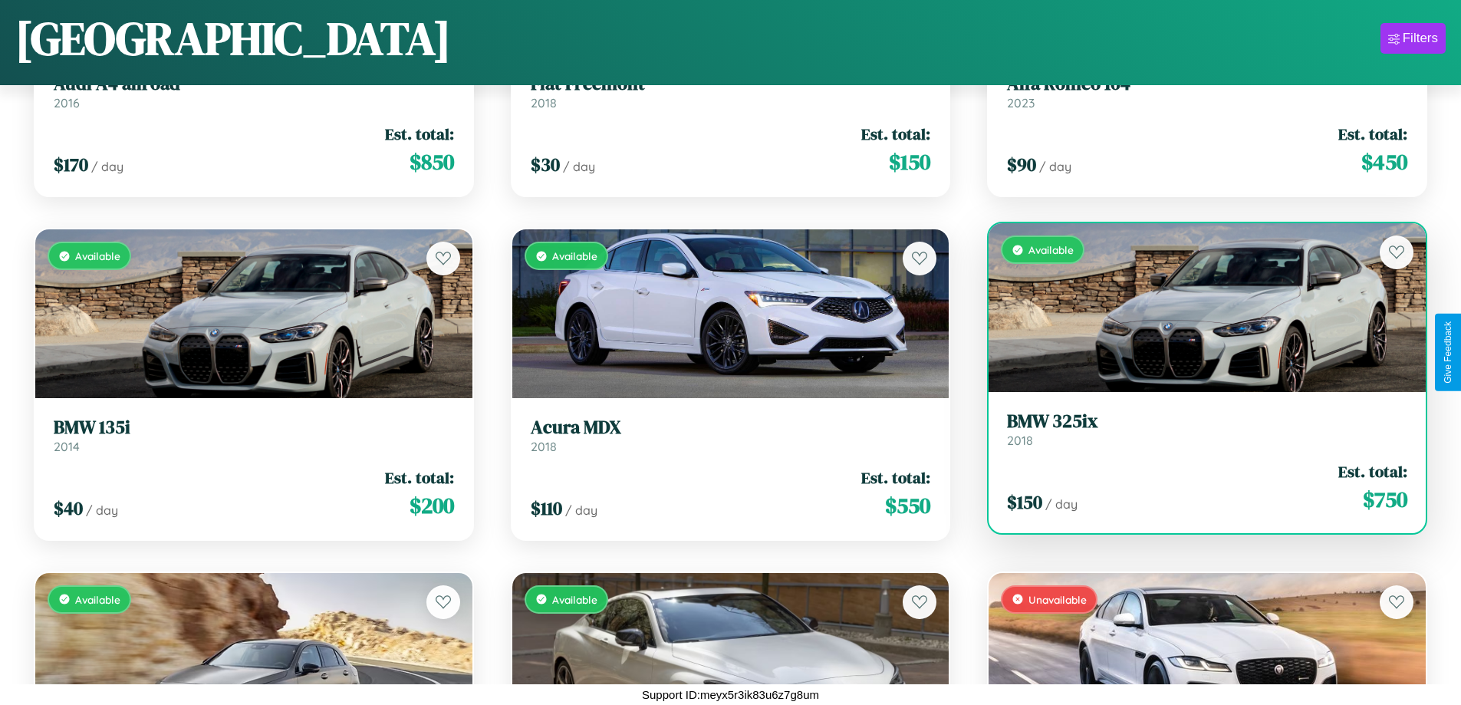
click at [1197, 429] on h3 "BMW 325ix" at bounding box center [1207, 421] width 400 height 22
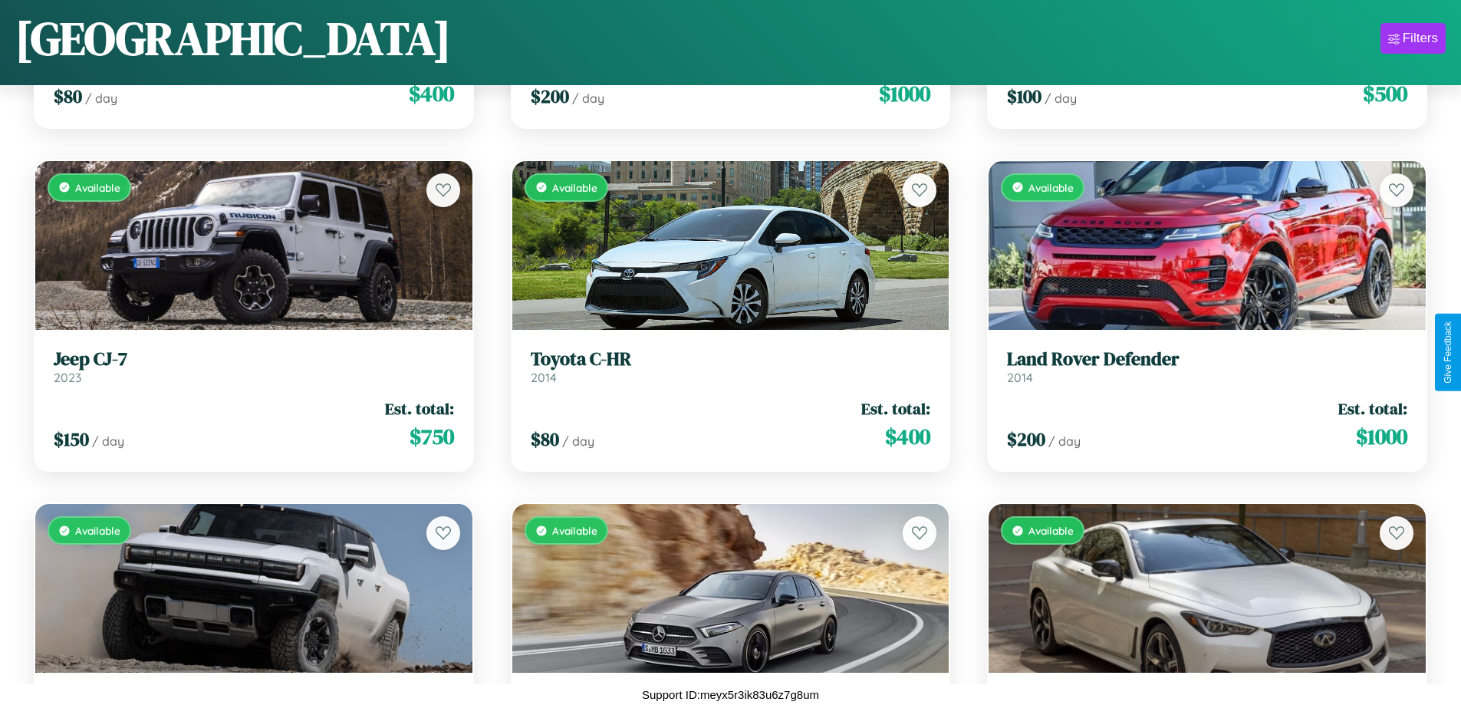
scroll to position [2619, 0]
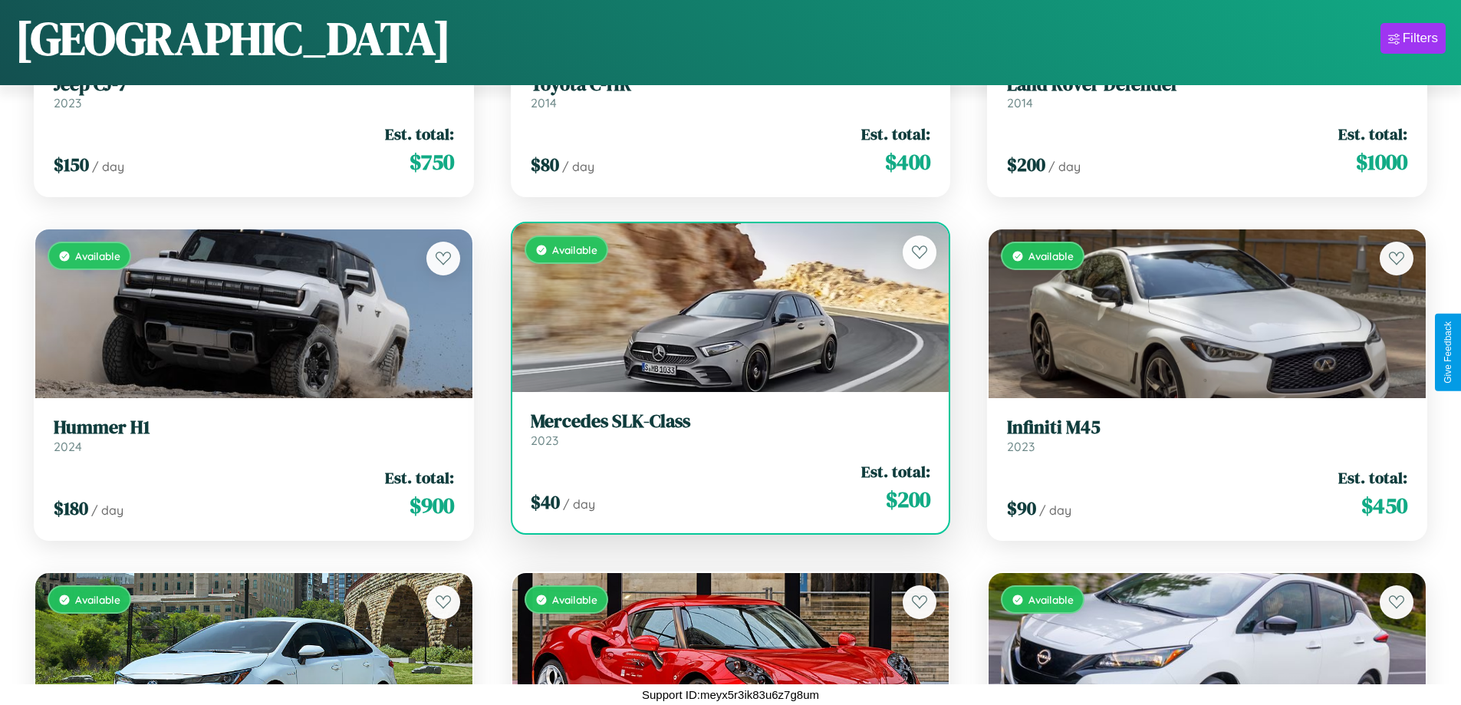
click at [724, 429] on h3 "Mercedes SLK-Class" at bounding box center [731, 421] width 400 height 22
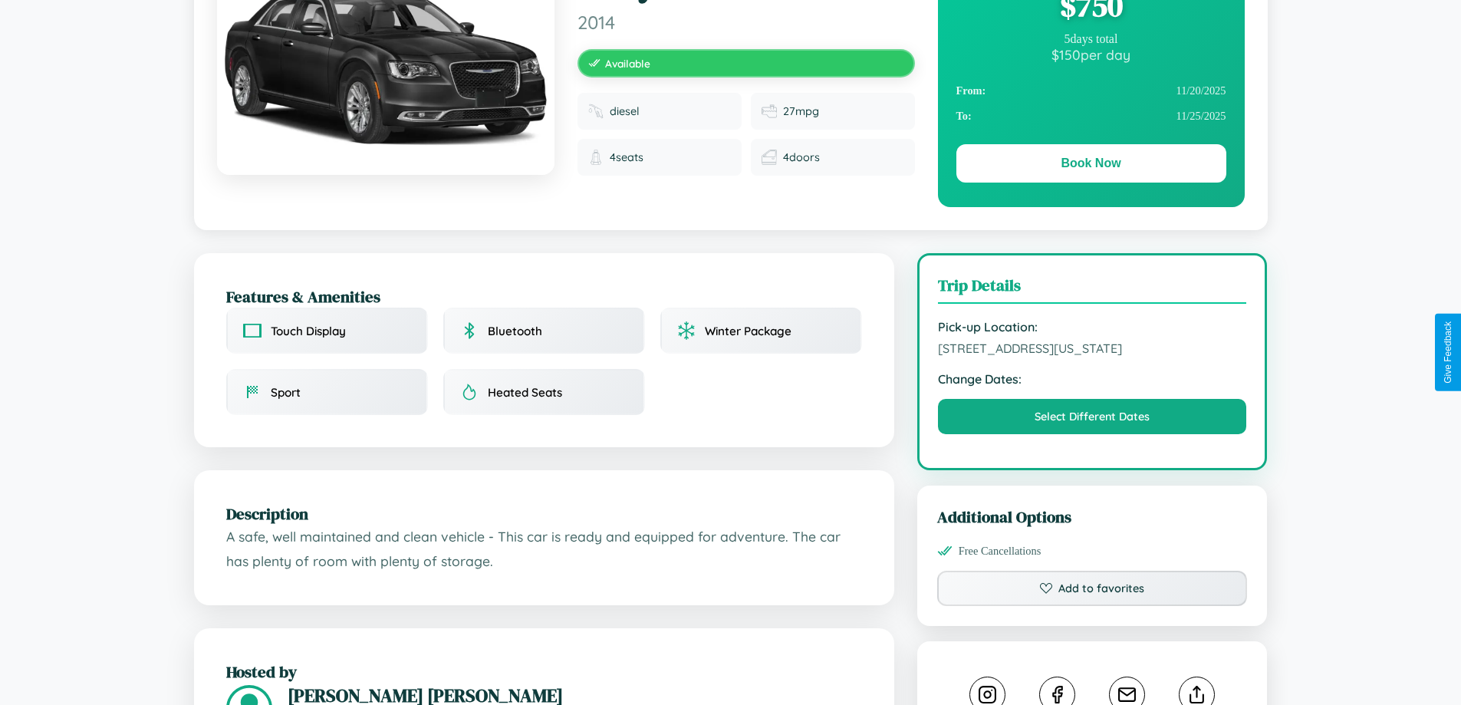
scroll to position [519, 0]
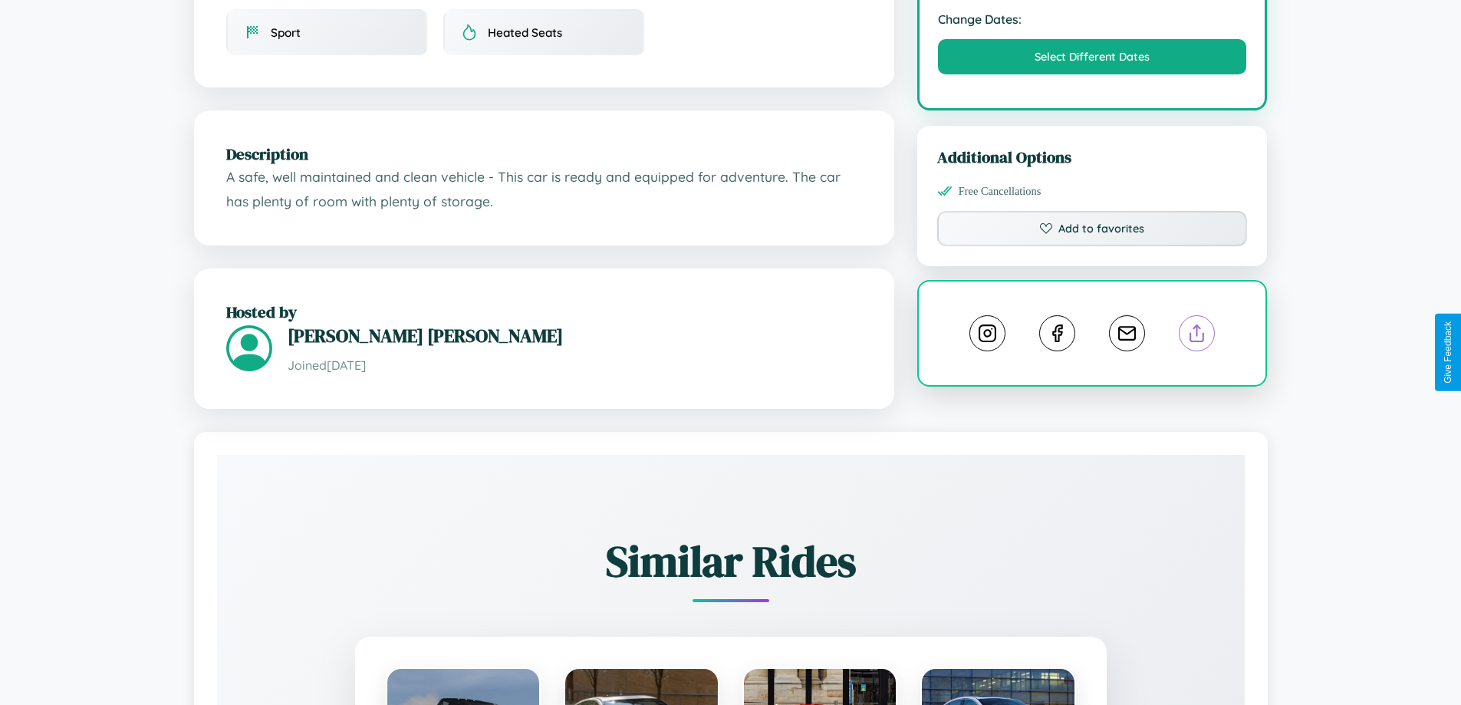
click at [1197, 336] on line at bounding box center [1197, 330] width 0 height 11
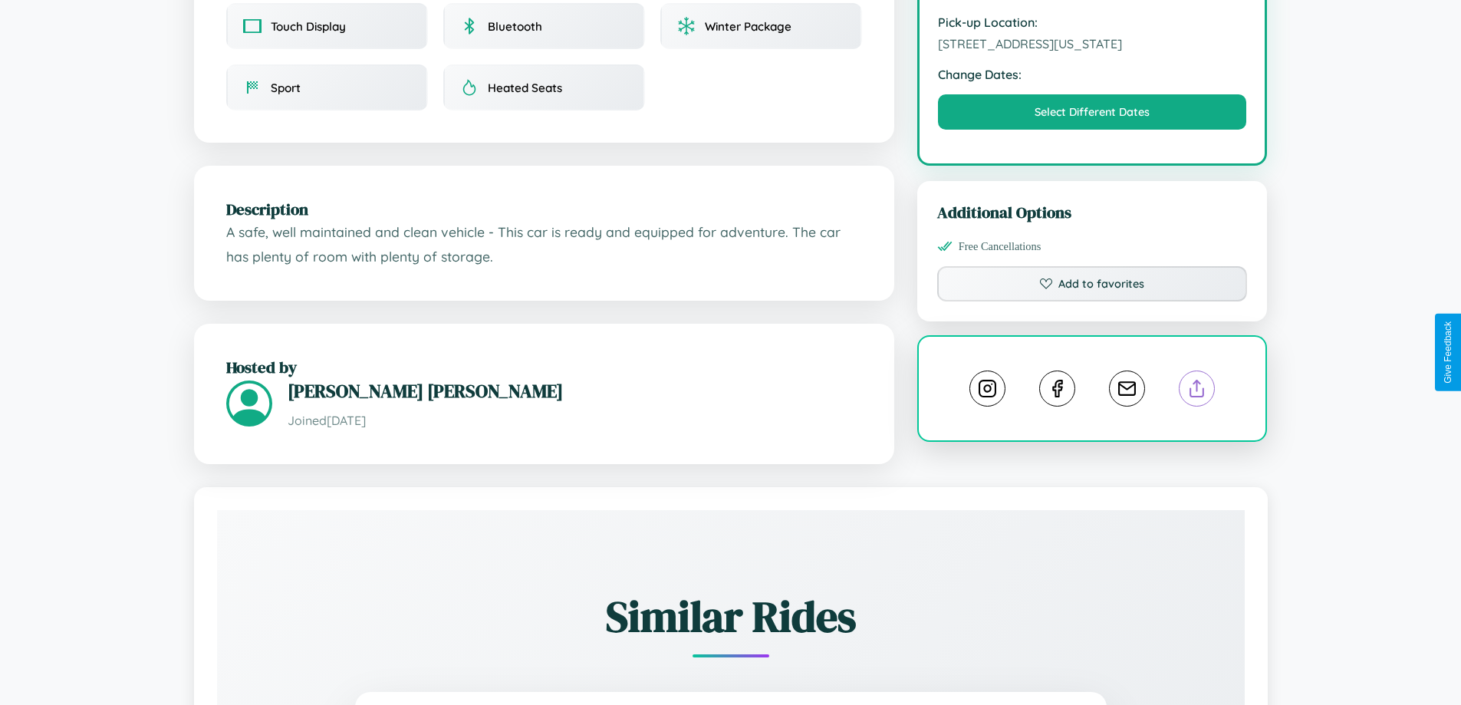
scroll to position [413, 0]
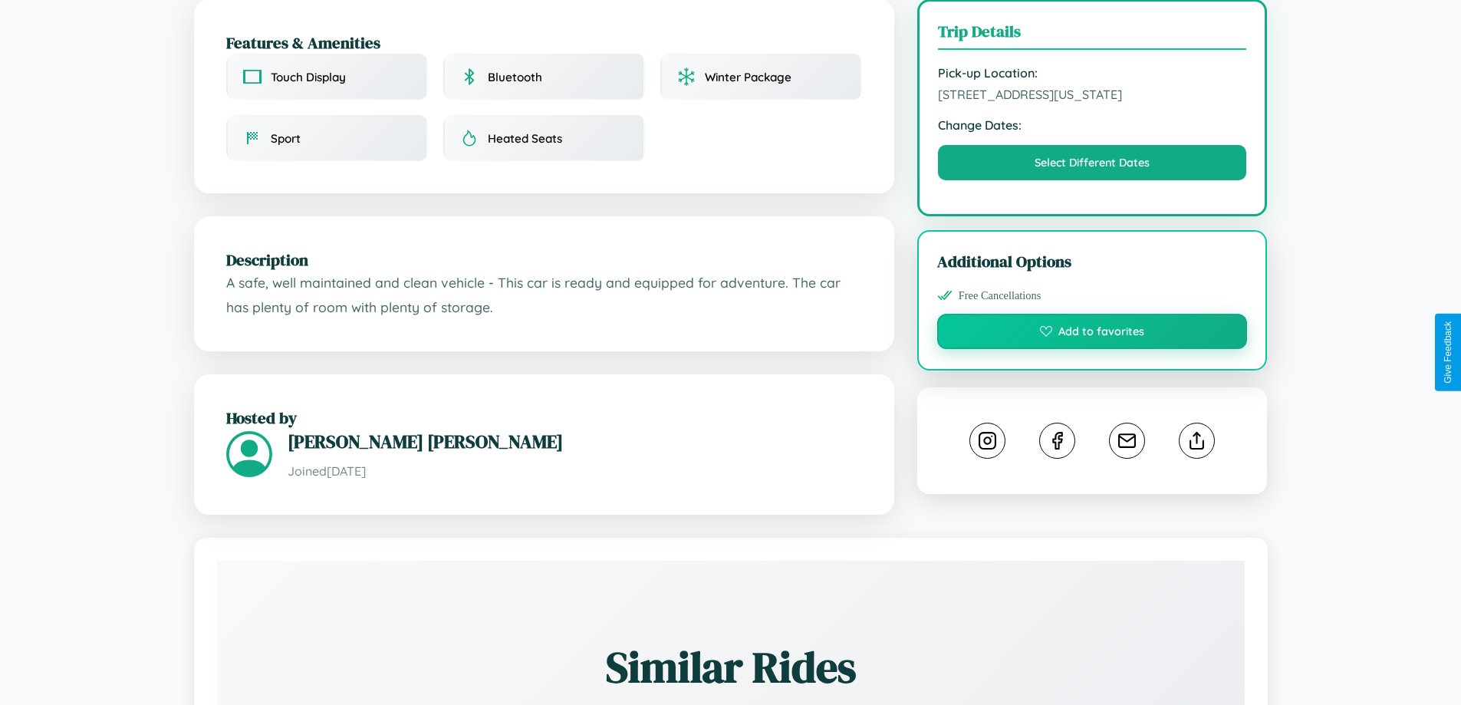
click at [1092, 349] on button "Add to favorites" at bounding box center [1092, 331] width 311 height 35
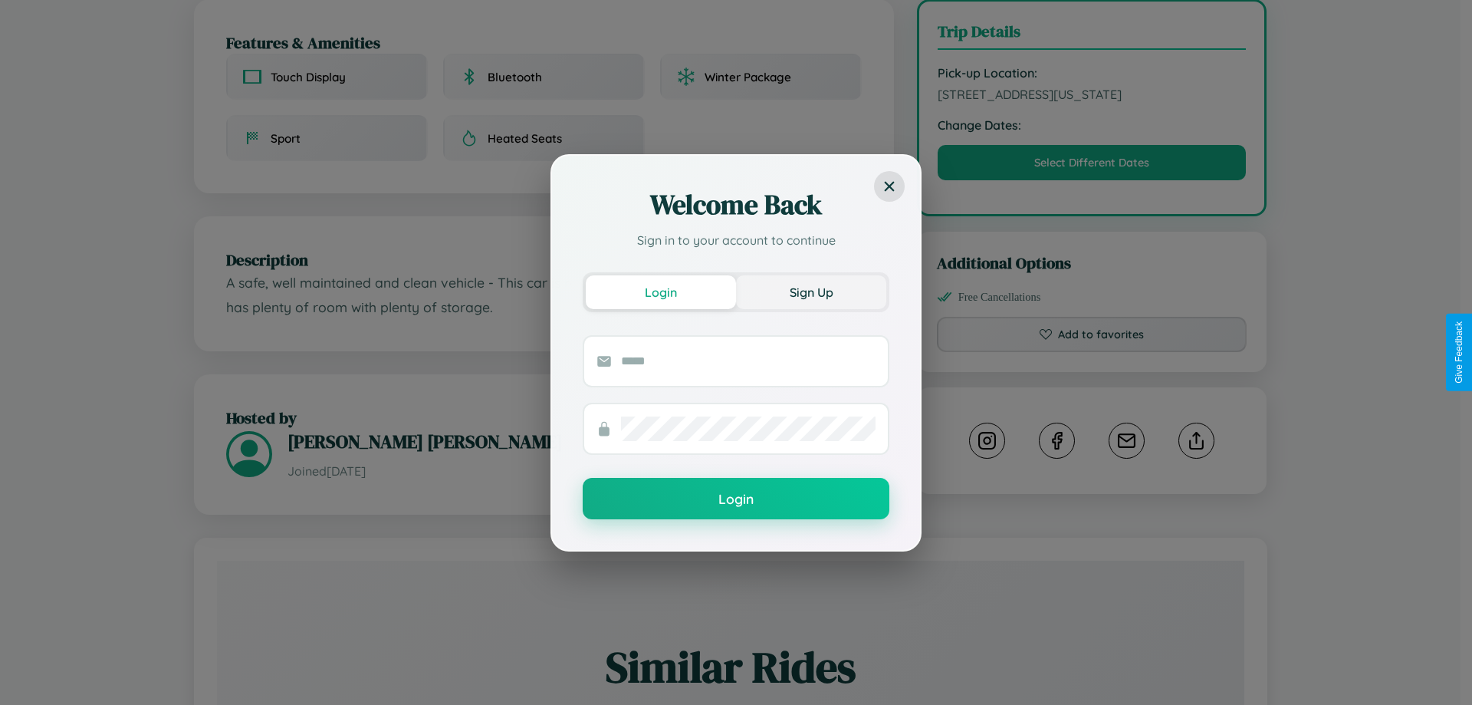
click at [811, 291] on button "Sign Up" at bounding box center [811, 292] width 150 height 34
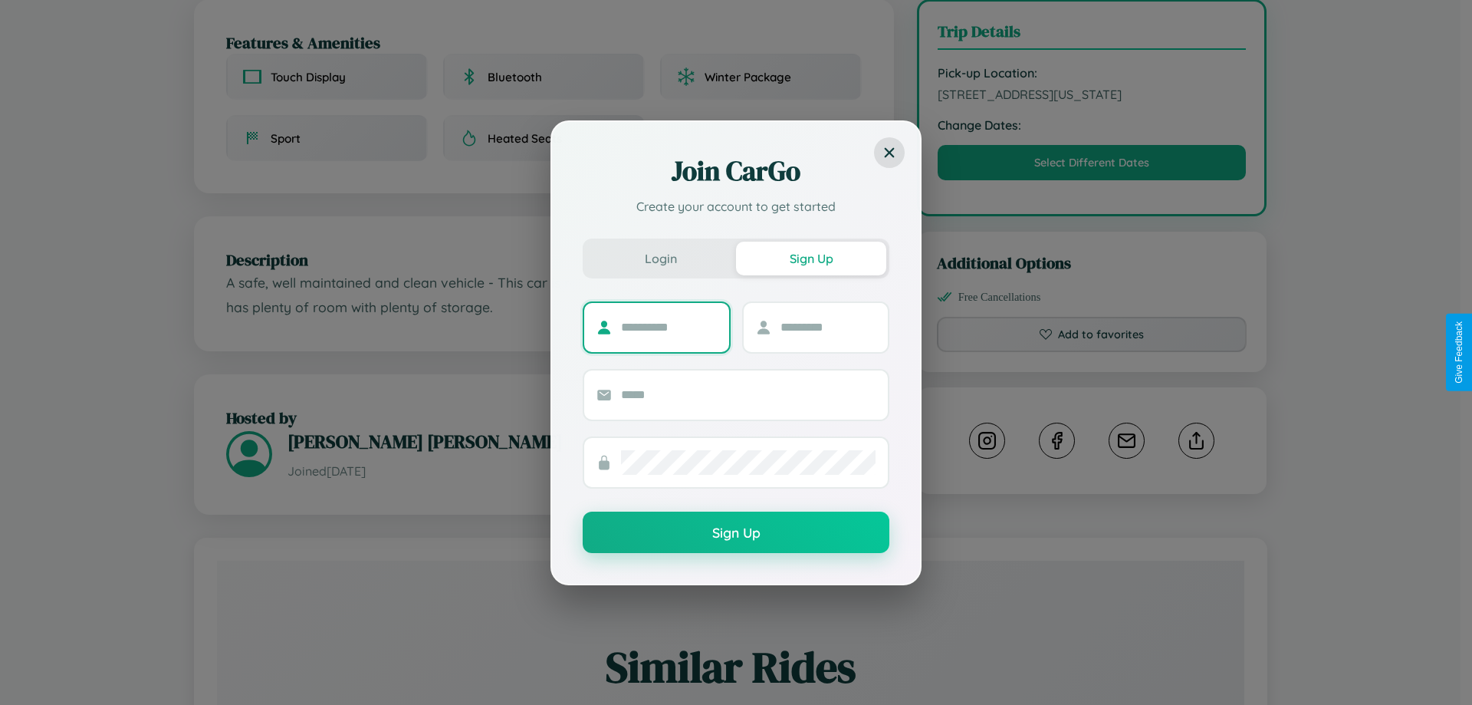
click at [669, 327] on input "text" at bounding box center [669, 327] width 96 height 25
type input "****"
click at [827, 327] on input "text" at bounding box center [829, 327] width 96 height 25
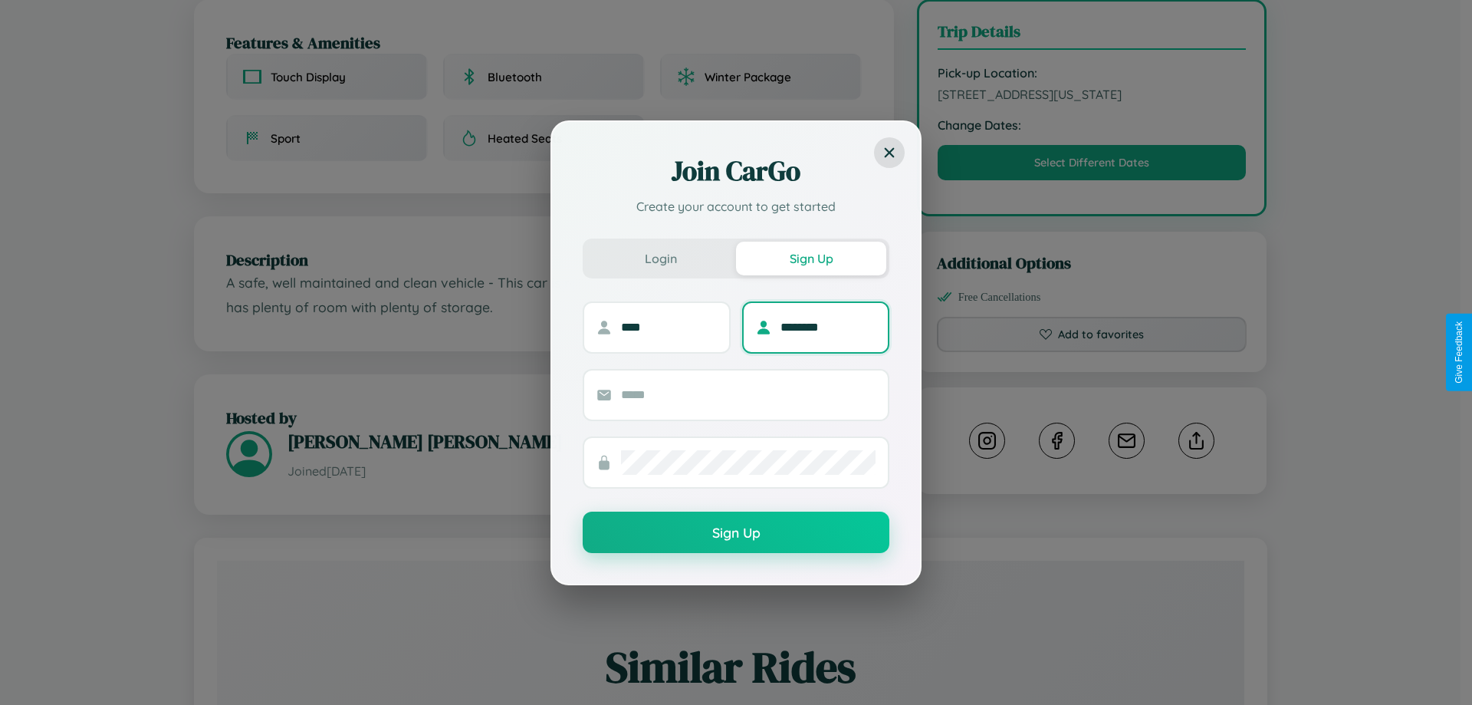
type input "********"
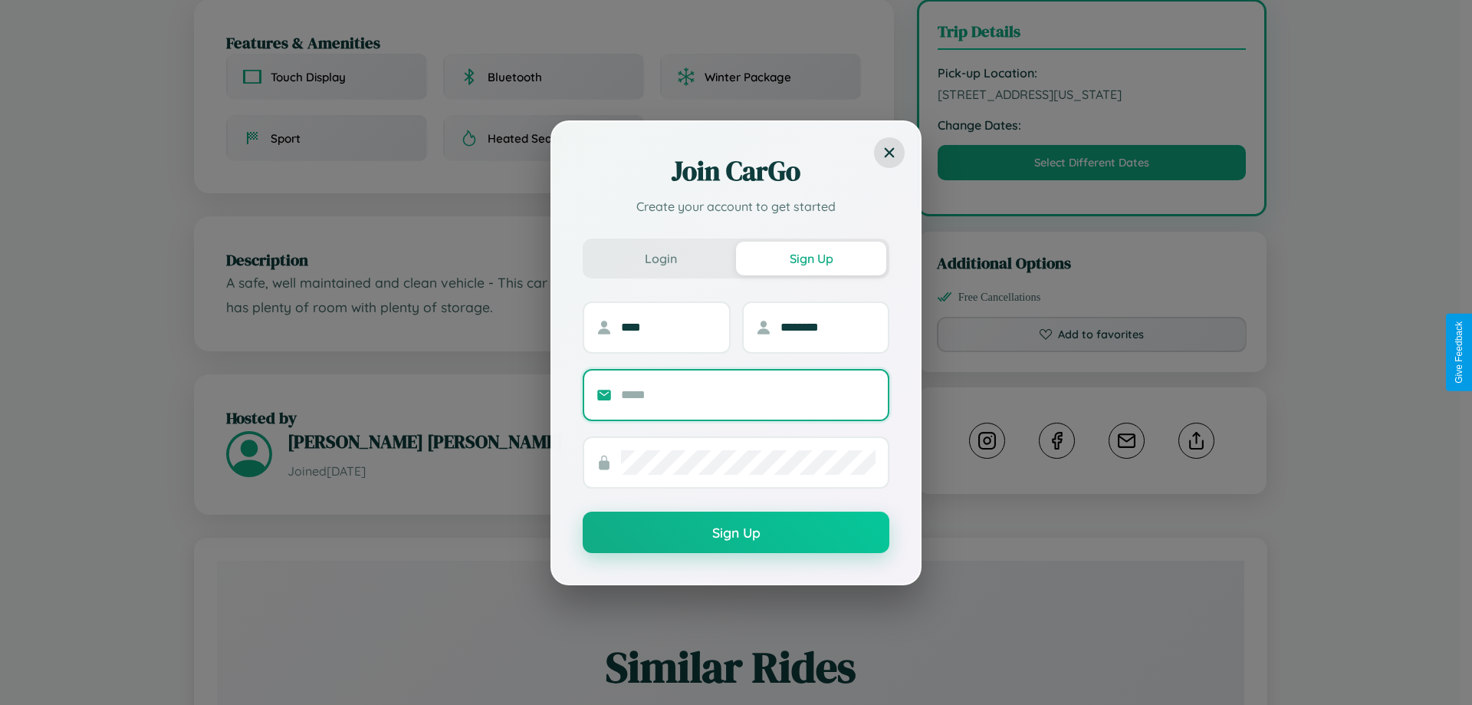
click at [748, 394] on input "text" at bounding box center [748, 395] width 255 height 25
type input "**********"
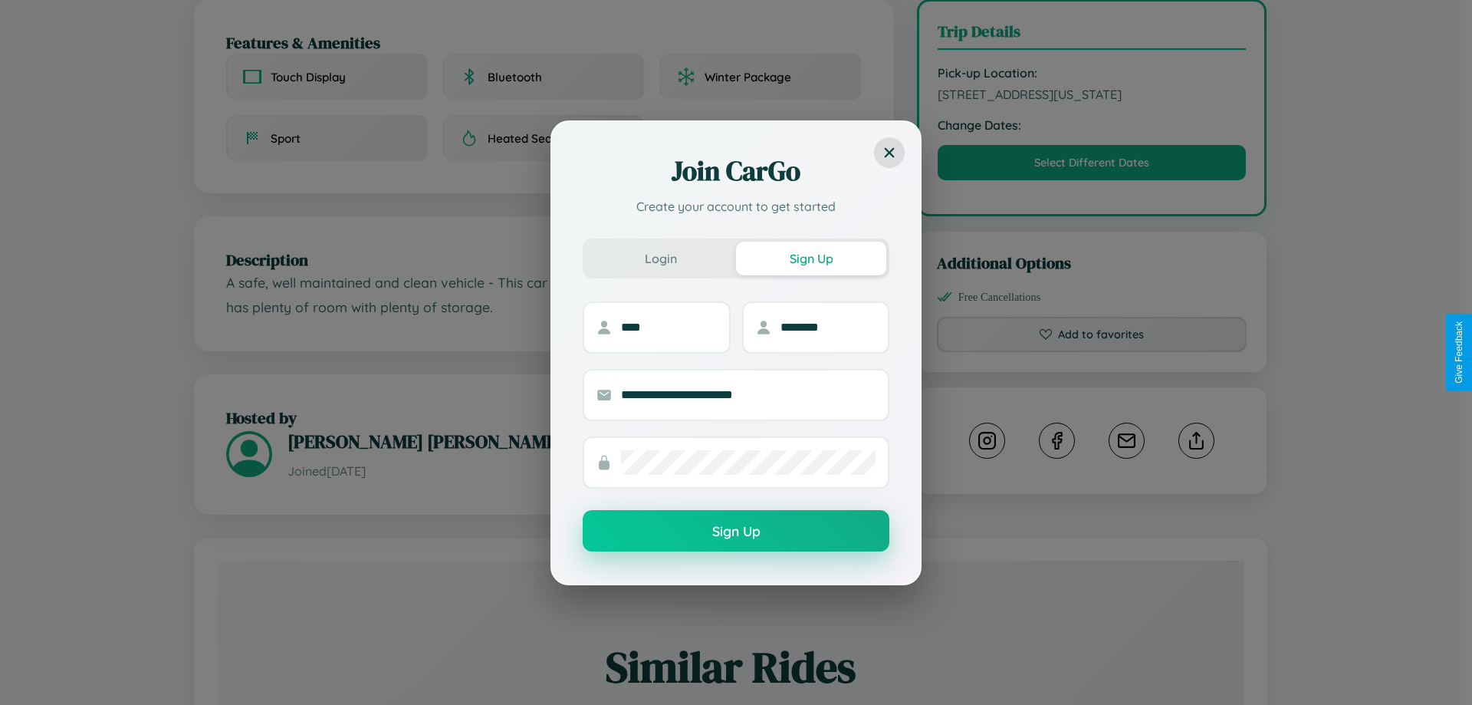
click at [736, 531] on button "Sign Up" at bounding box center [736, 530] width 307 height 41
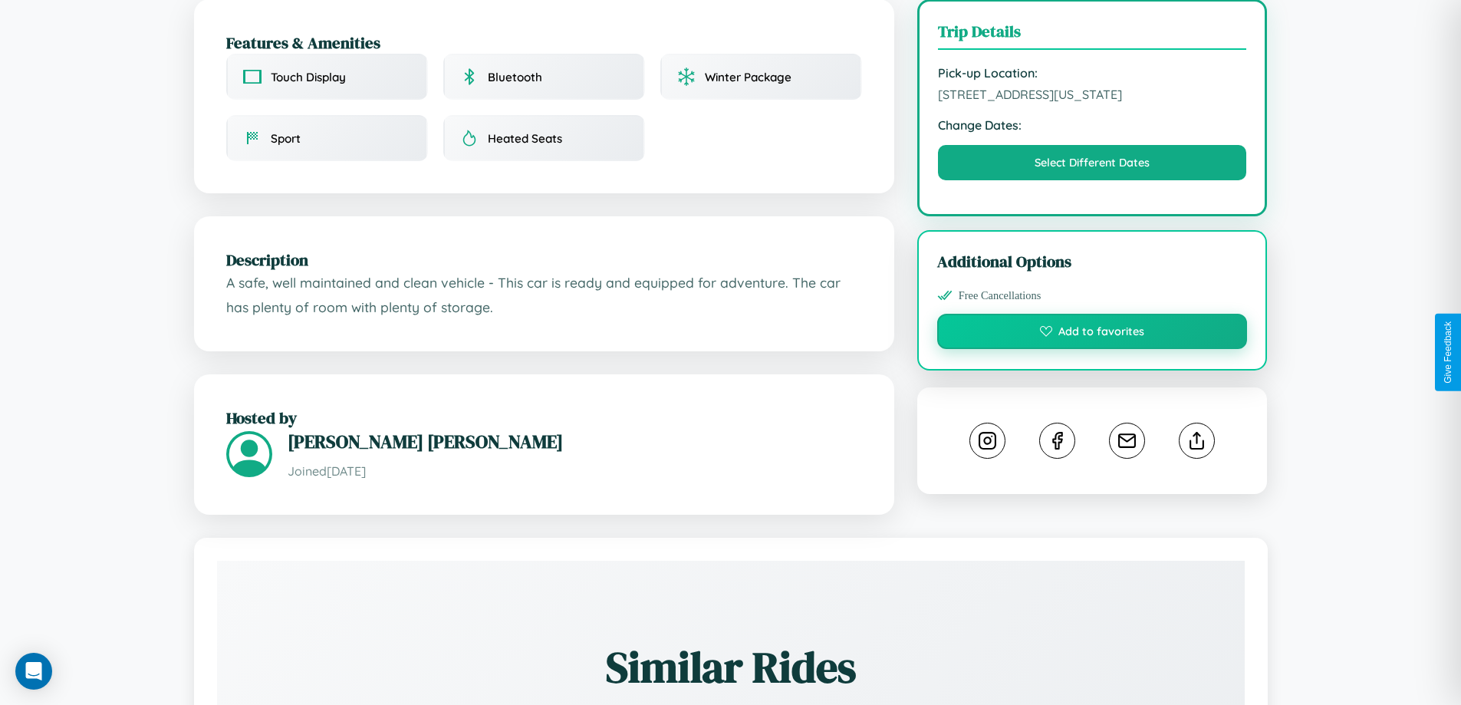
click at [1092, 349] on button "Add to favorites" at bounding box center [1092, 331] width 311 height 35
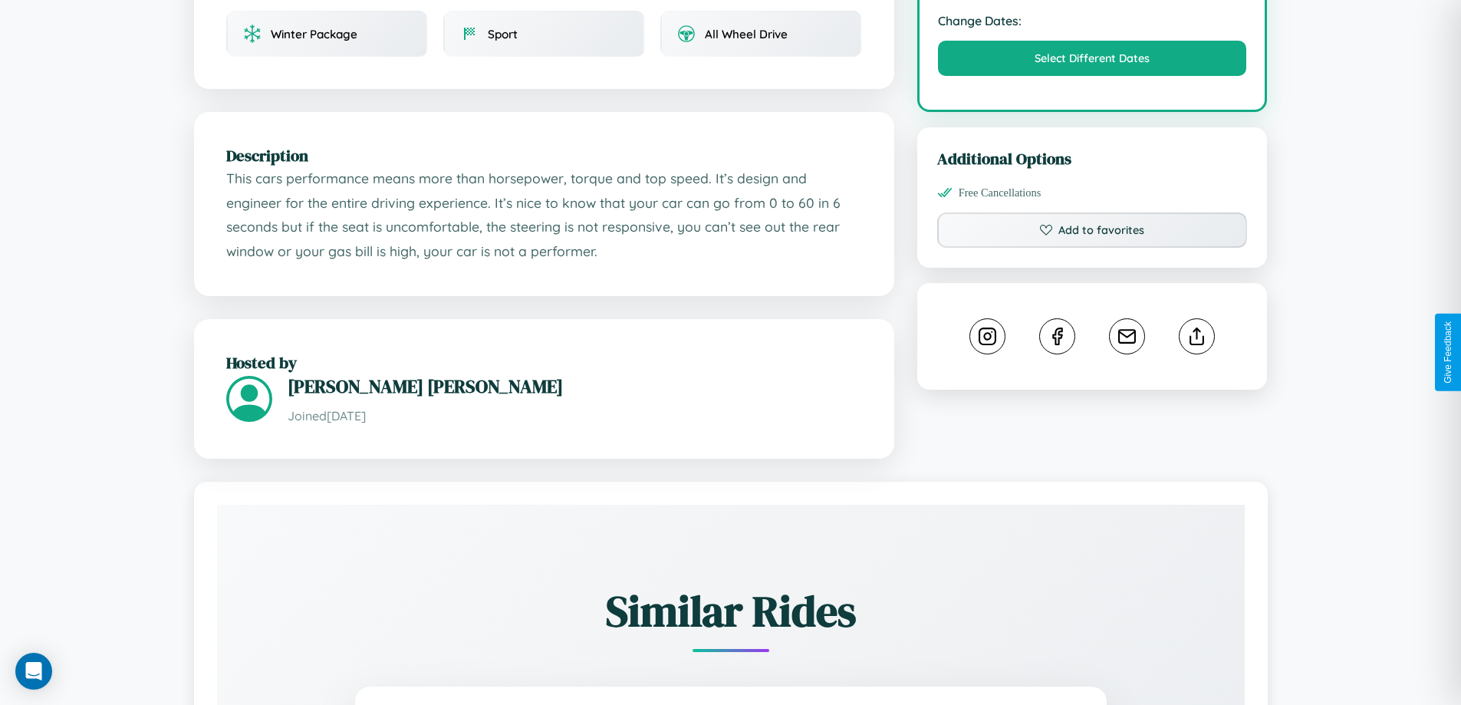
scroll to position [519, 0]
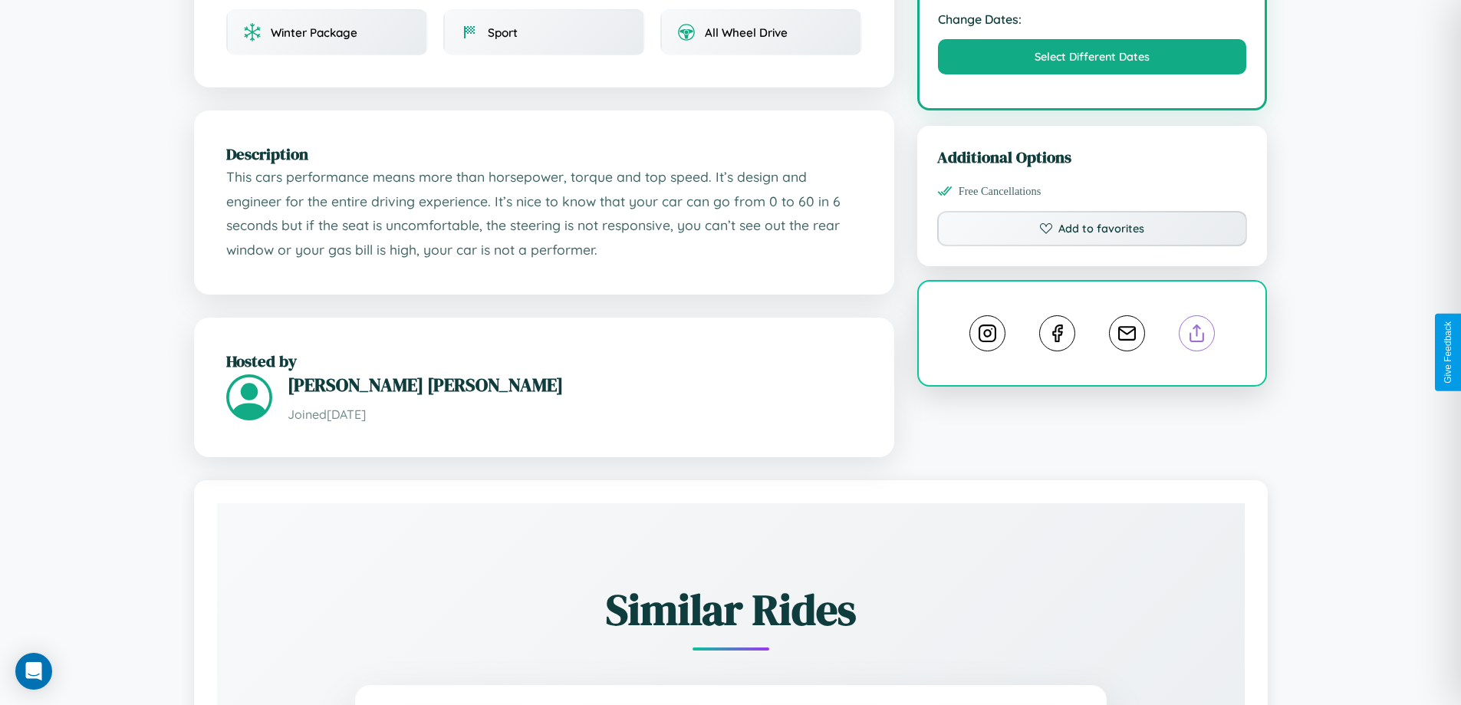
click at [1197, 336] on line at bounding box center [1197, 330] width 0 height 11
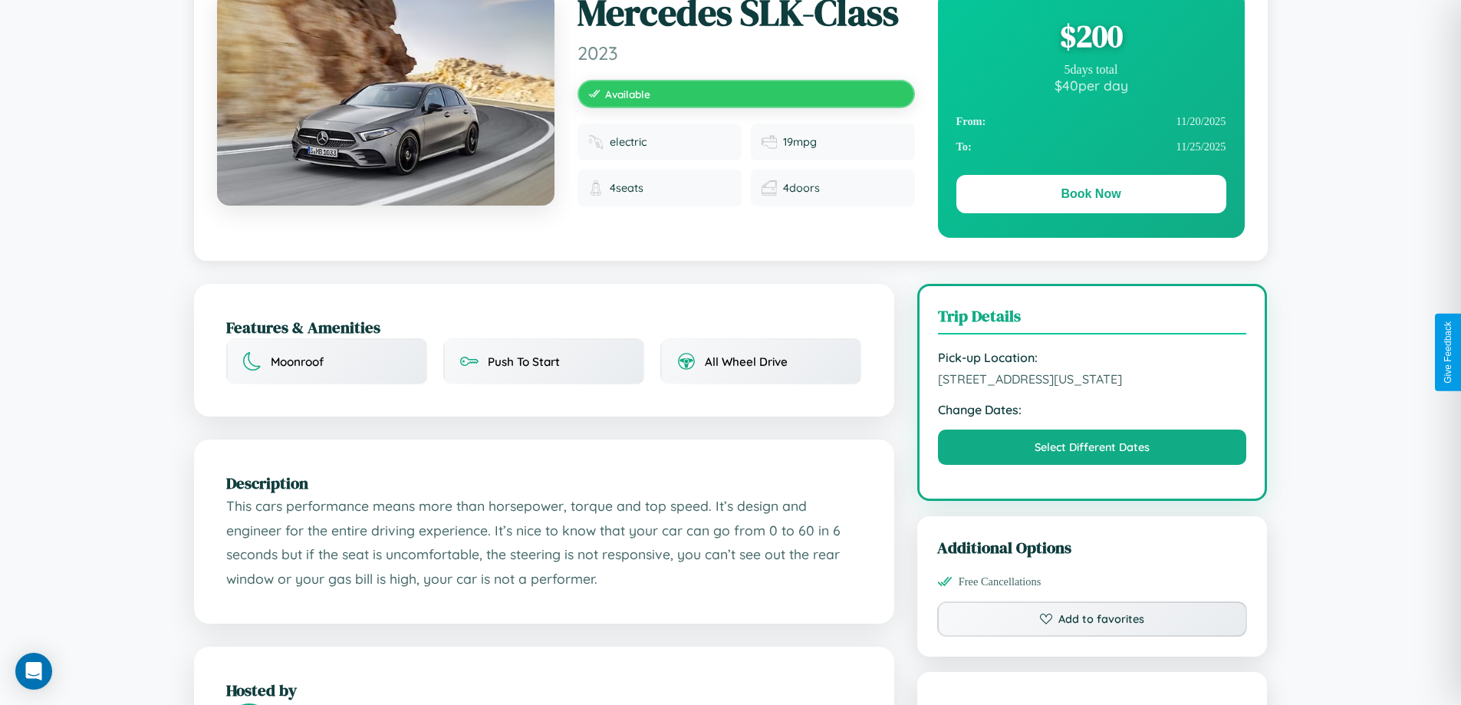
scroll to position [413, 0]
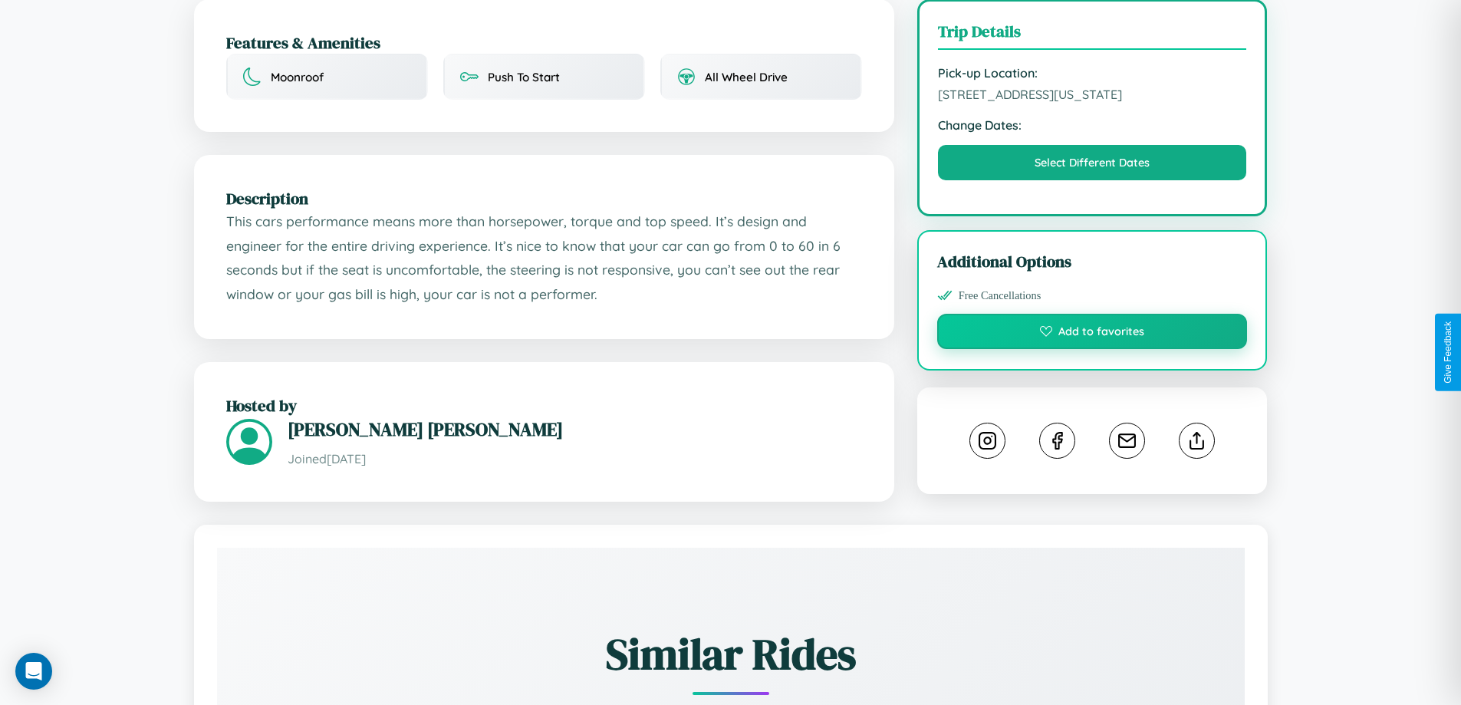
click at [1092, 349] on button "Add to favorites" at bounding box center [1092, 331] width 311 height 35
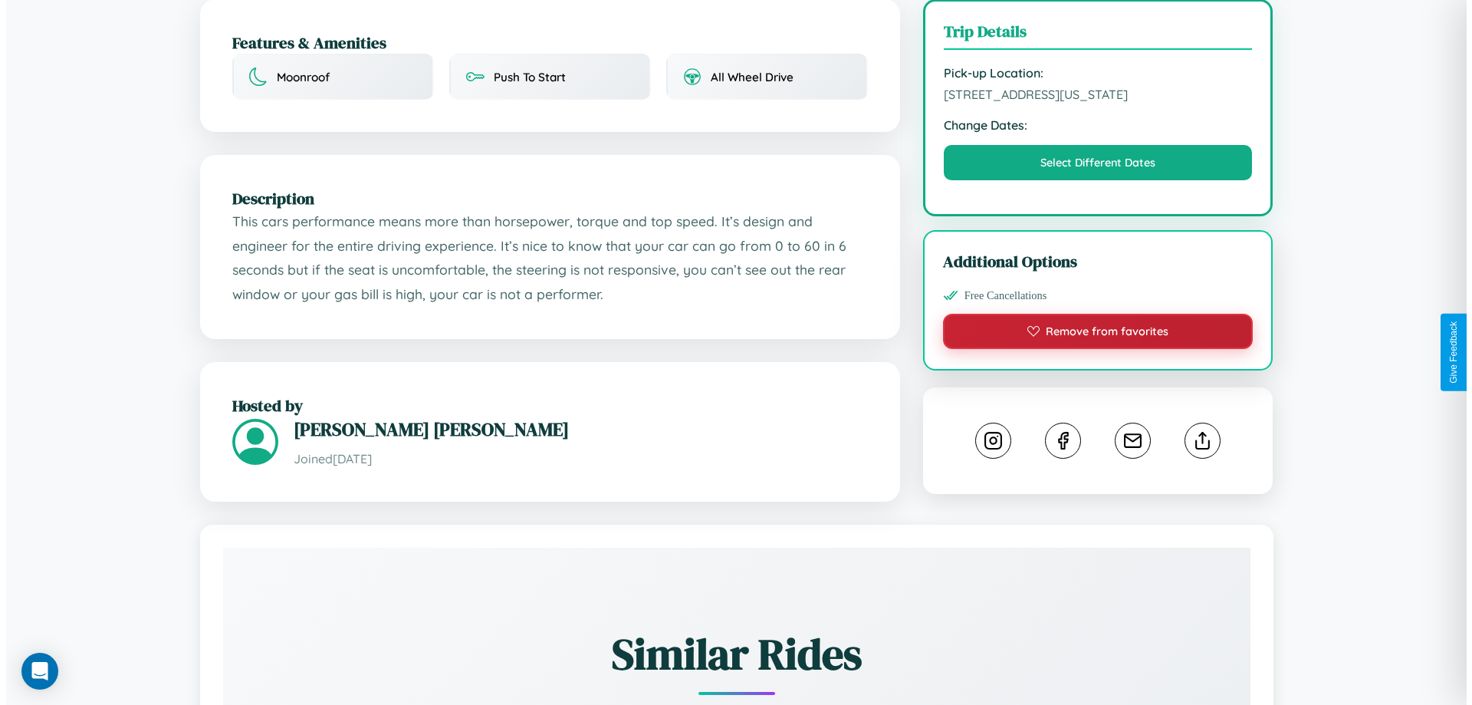
scroll to position [0, 0]
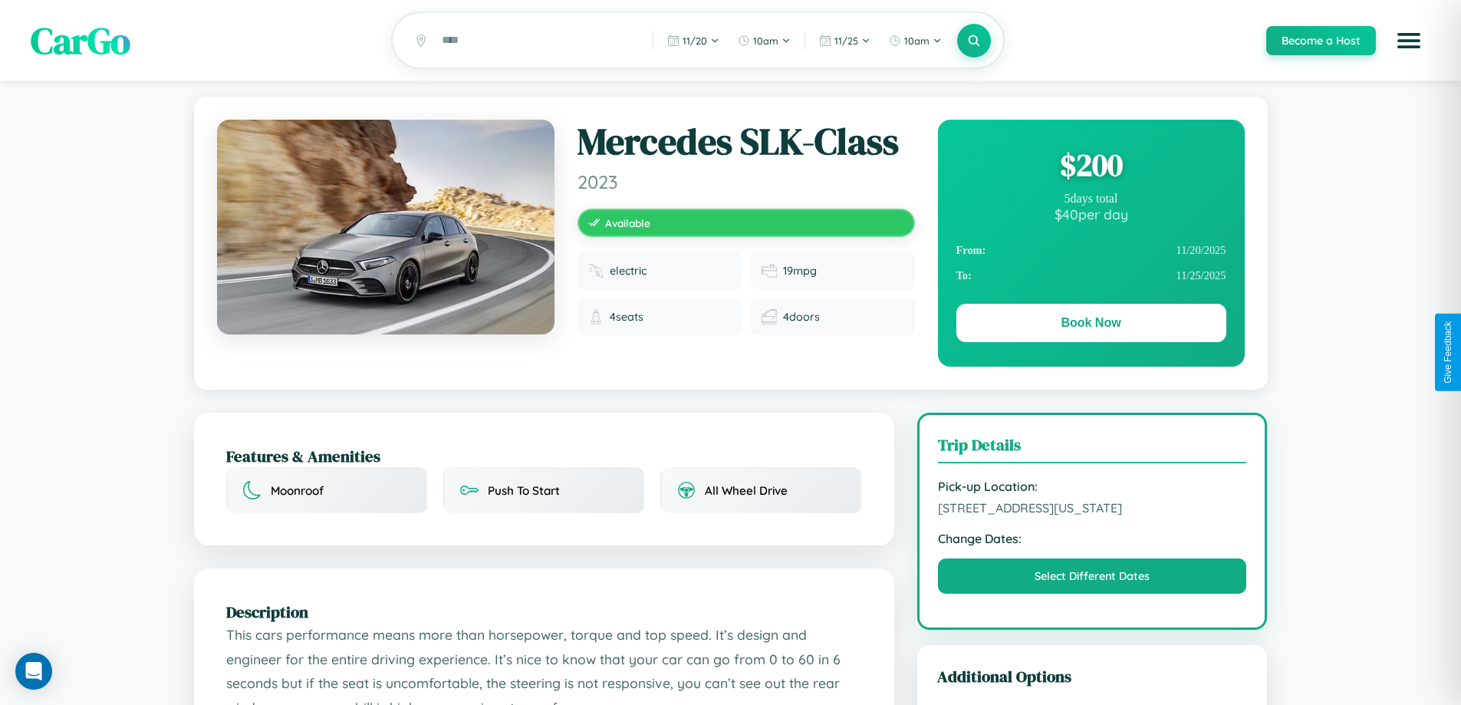
click at [1090, 167] on div "$ 200" at bounding box center [1091, 164] width 270 height 41
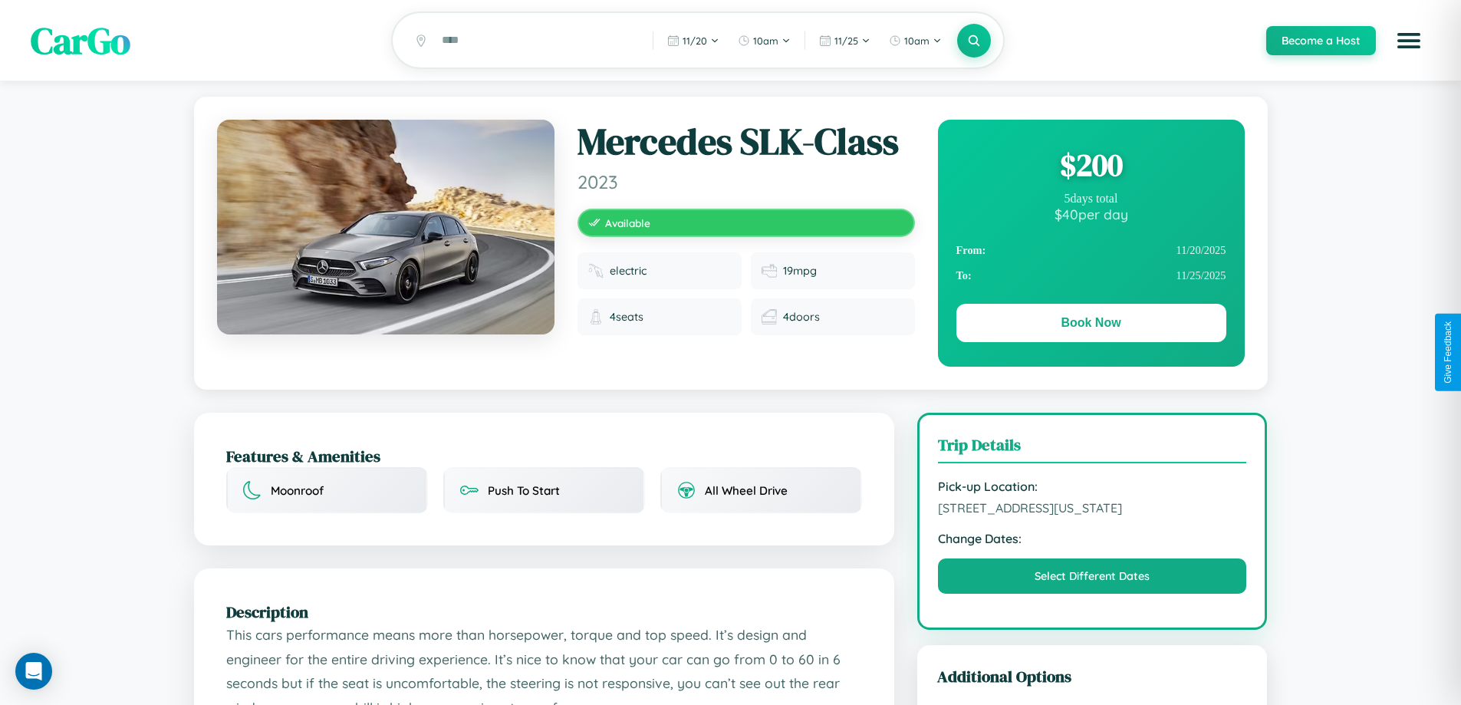
click at [1090, 167] on div "$ 200" at bounding box center [1091, 164] width 270 height 41
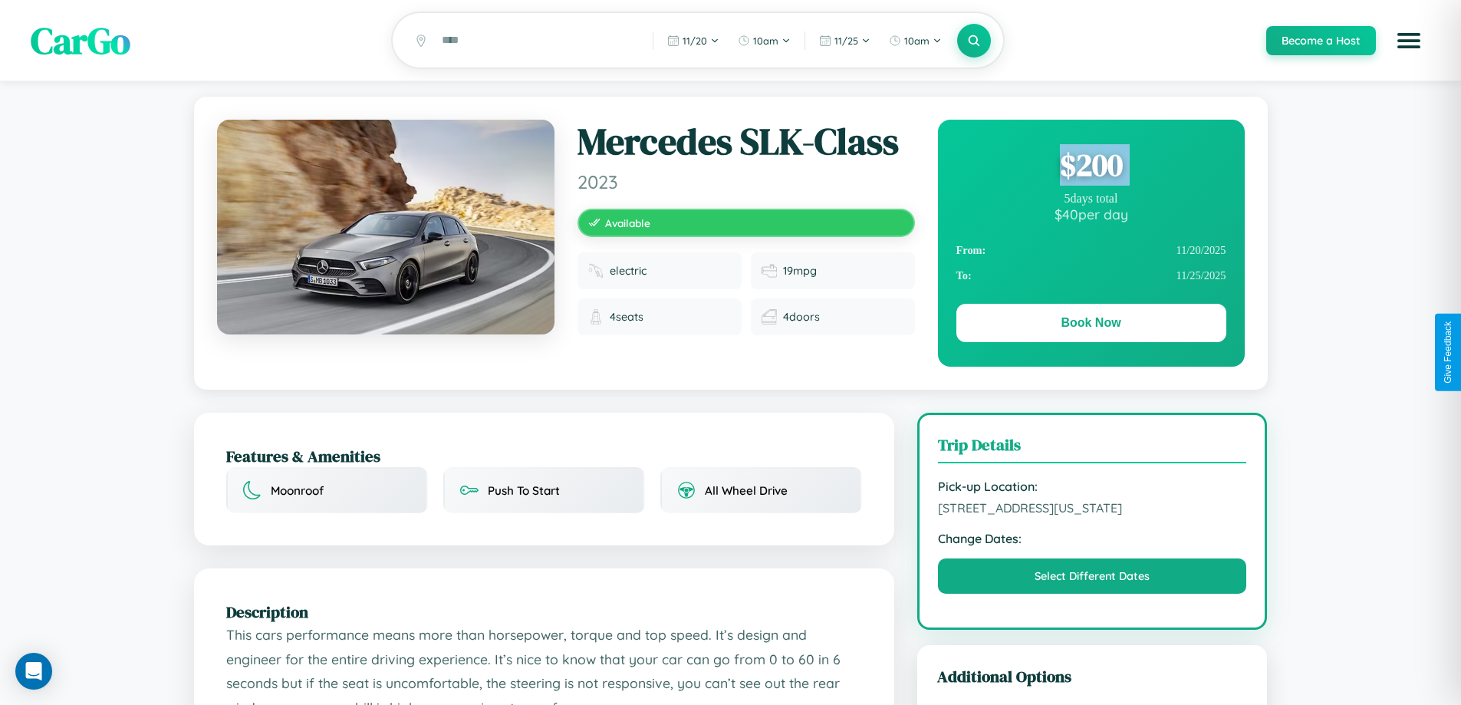
click at [1090, 167] on div "$ 200" at bounding box center [1091, 164] width 270 height 41
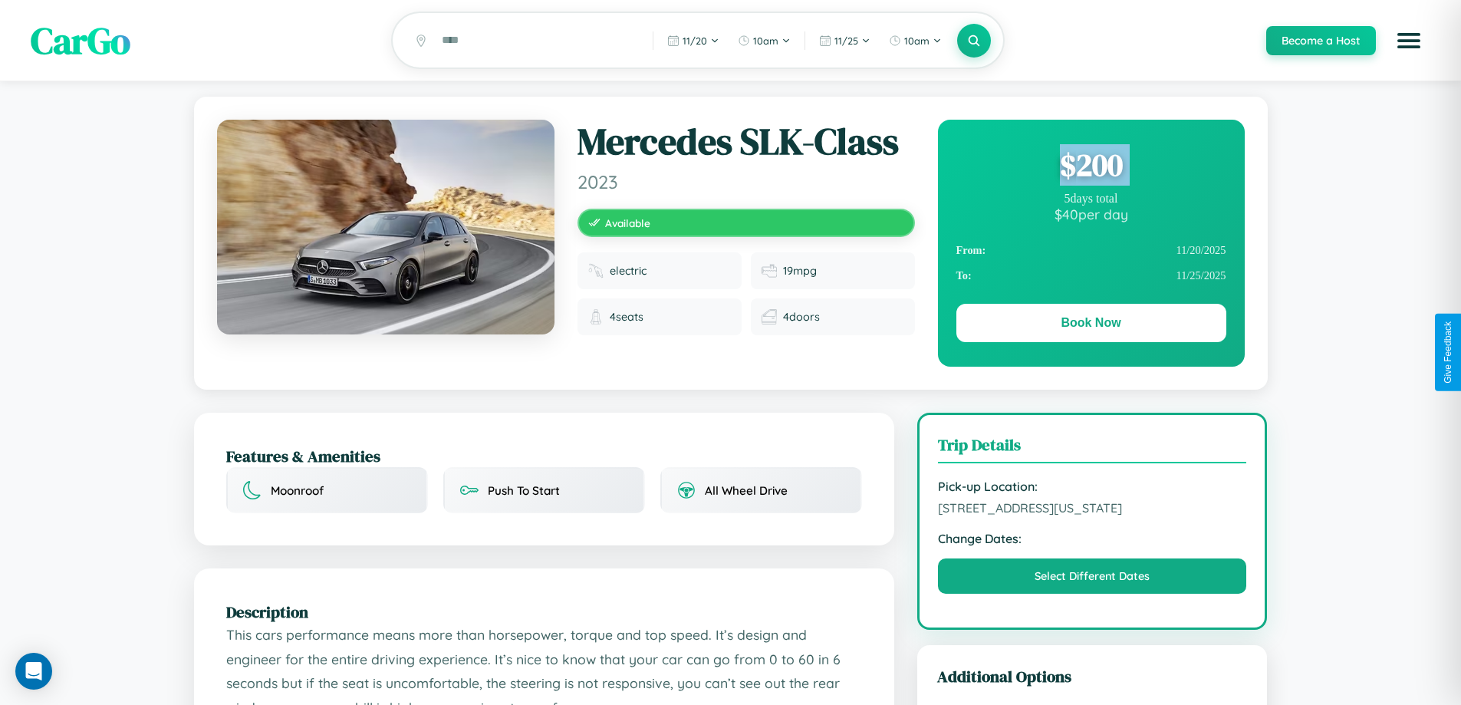
click at [1090, 167] on div "$ 200" at bounding box center [1091, 164] width 270 height 41
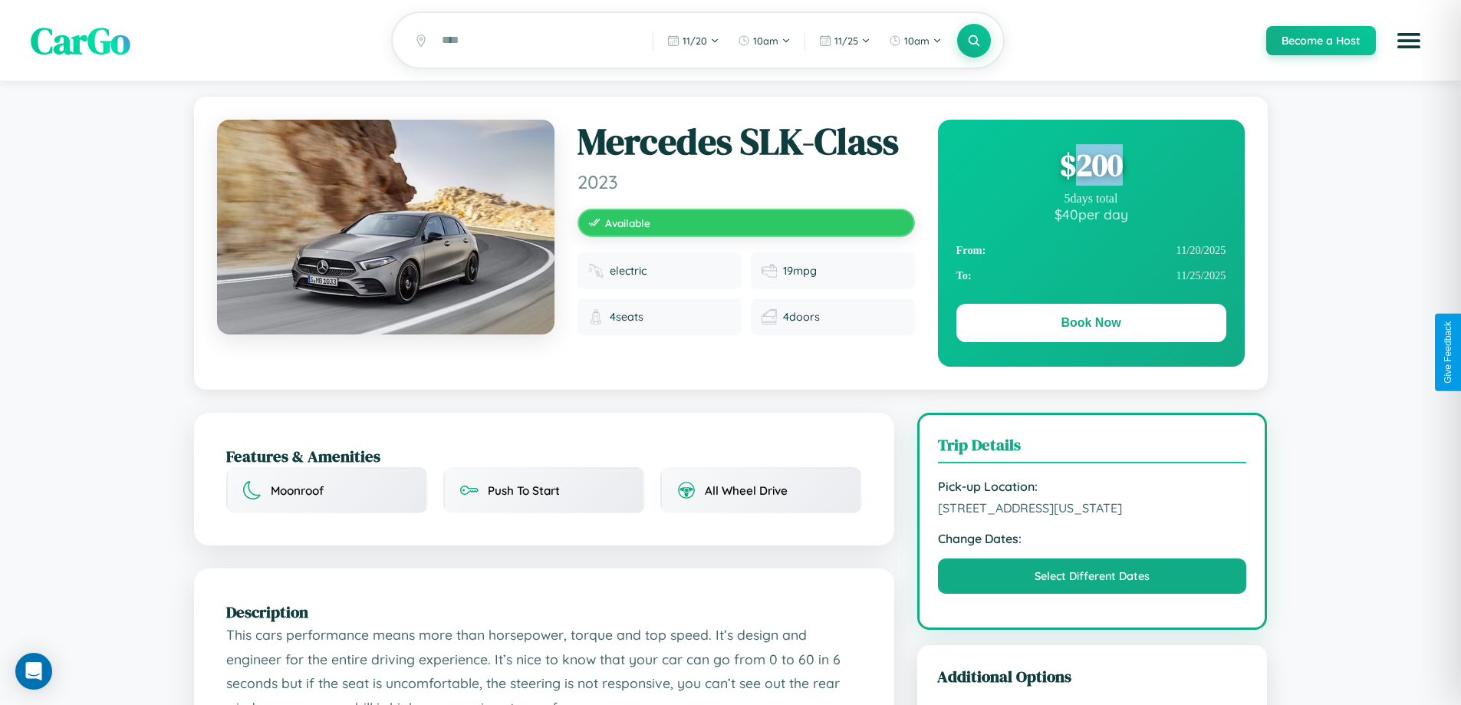
click at [1090, 167] on div "$ 200" at bounding box center [1091, 164] width 270 height 41
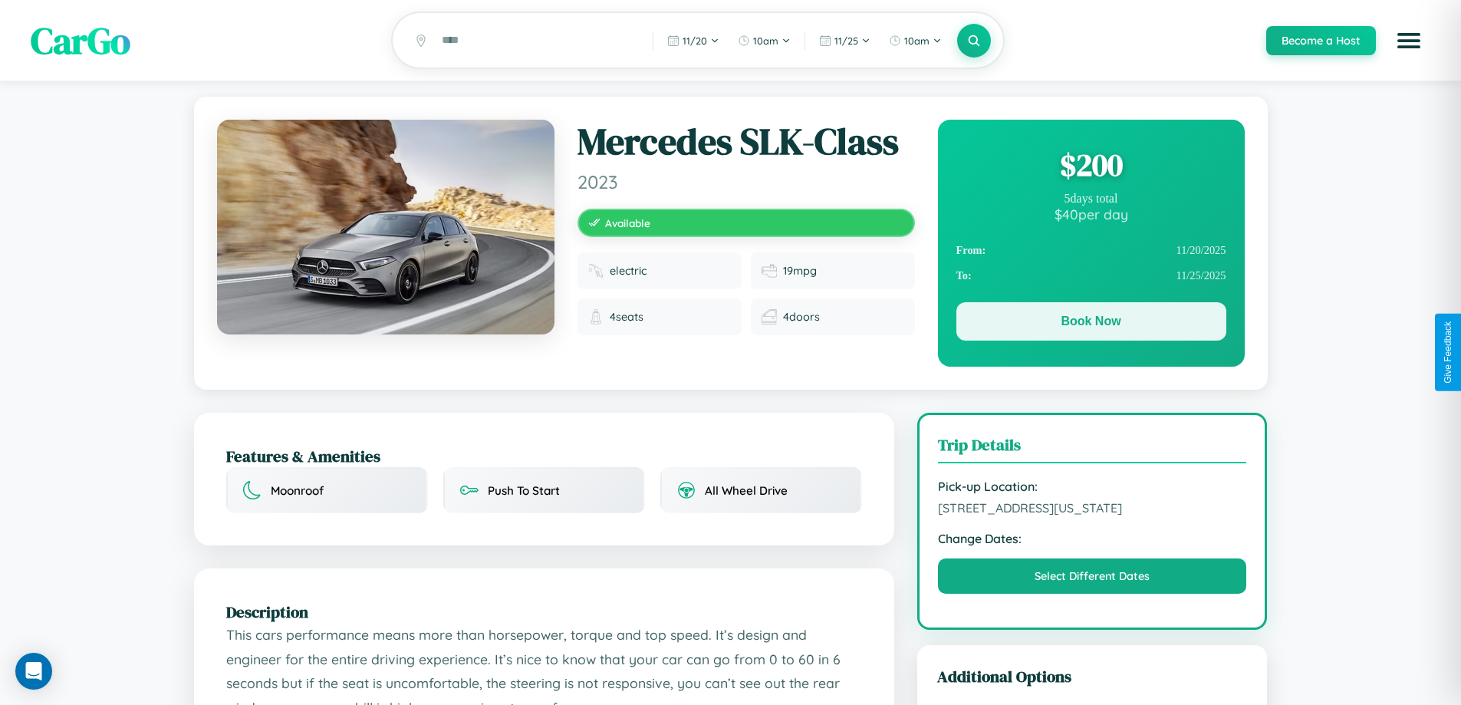
click at [1090, 324] on button "Book Now" at bounding box center [1091, 321] width 270 height 38
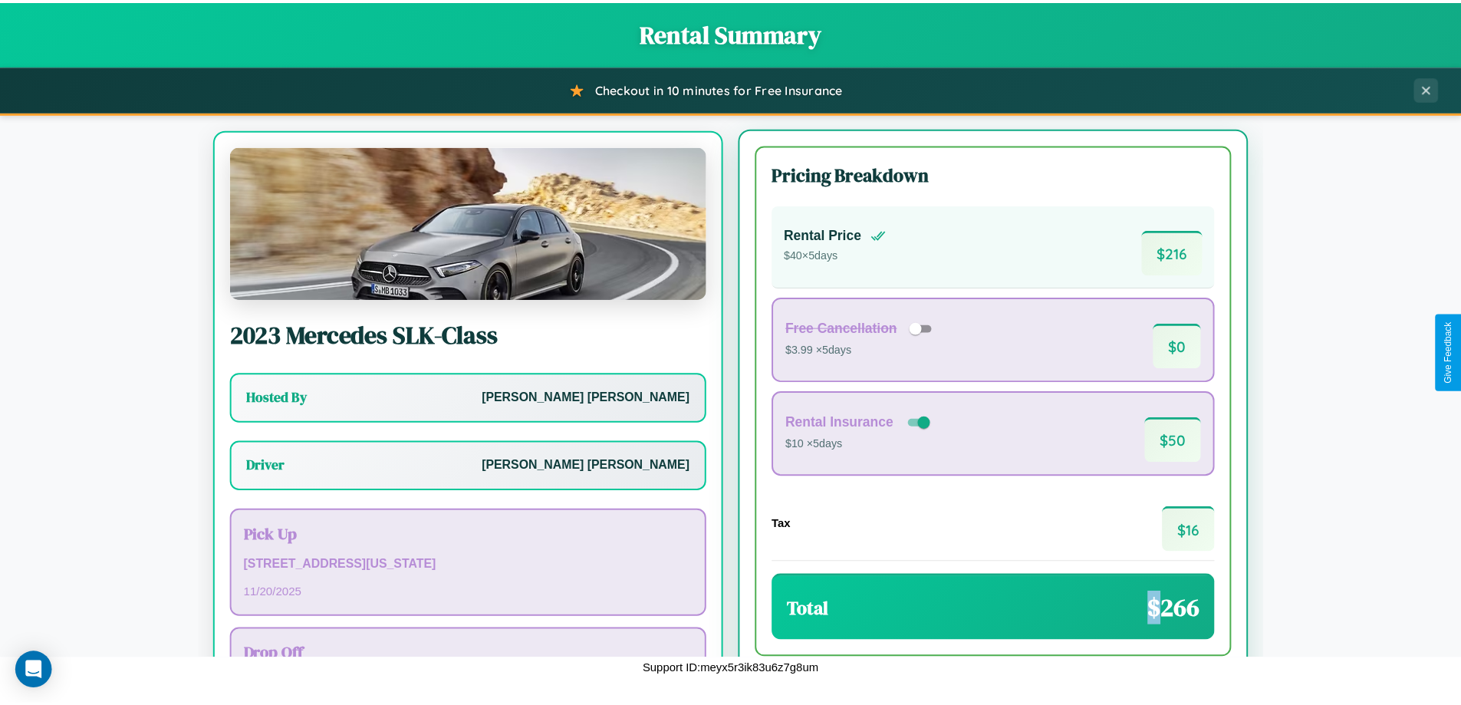
scroll to position [71, 0]
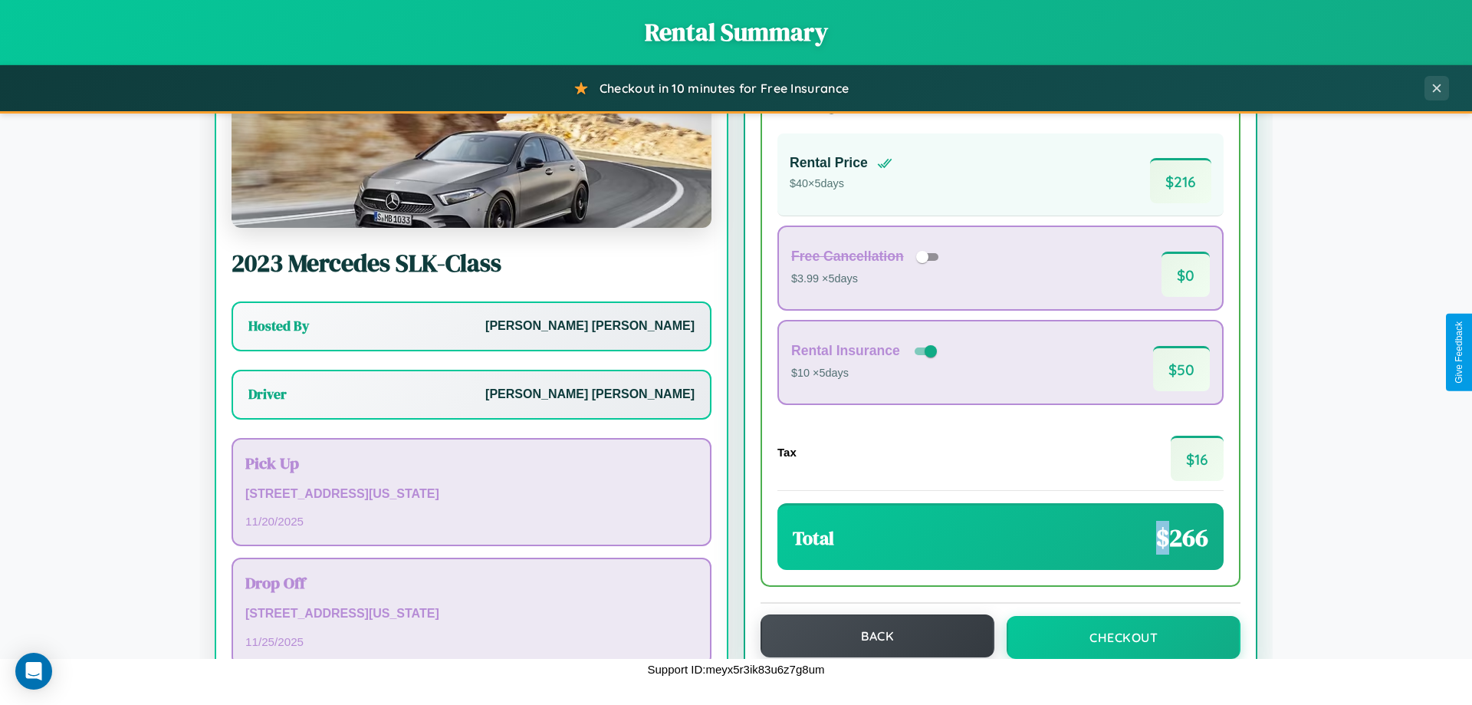
click at [870, 636] on button "Back" at bounding box center [878, 635] width 234 height 43
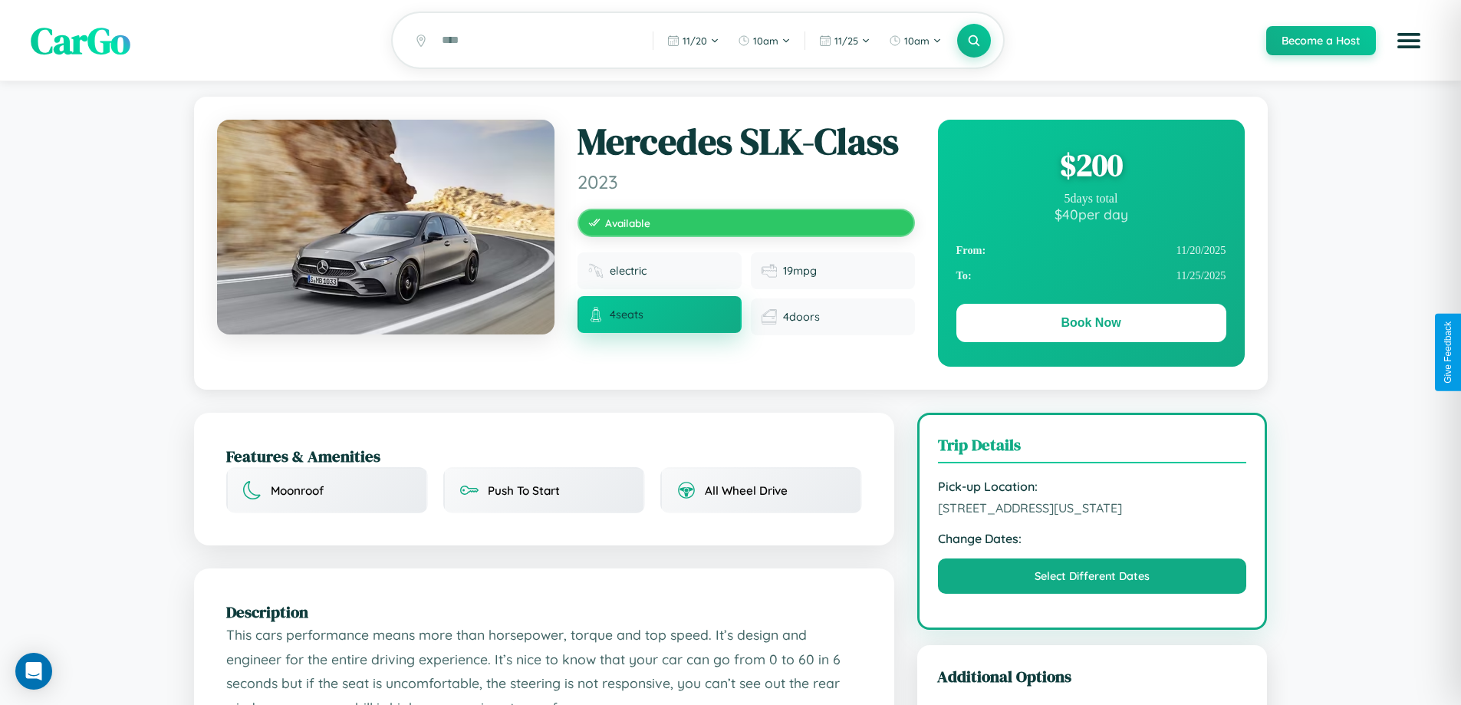
scroll to position [166, 0]
